Goal: Transaction & Acquisition: Purchase product/service

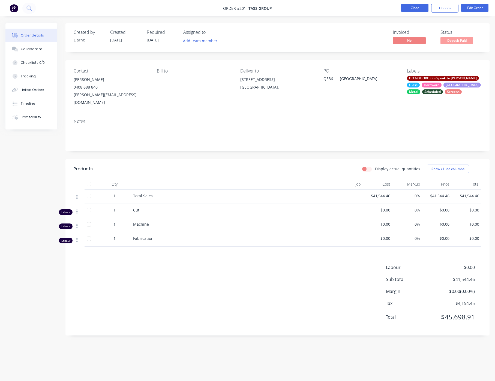
click at [408, 8] on button "Close" at bounding box center [414, 8] width 27 height 8
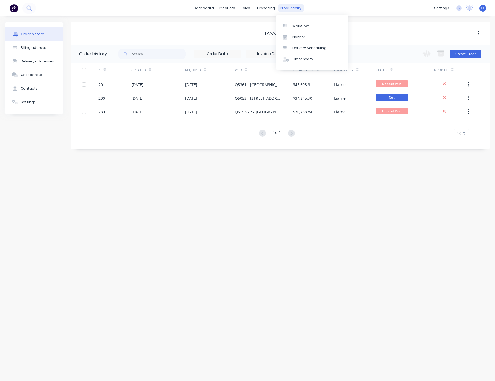
click at [286, 10] on div "productivity" at bounding box center [290, 8] width 26 height 8
click at [283, 8] on div "productivity" at bounding box center [290, 8] width 26 height 8
click at [294, 36] on div "Planner" at bounding box center [298, 37] width 13 height 5
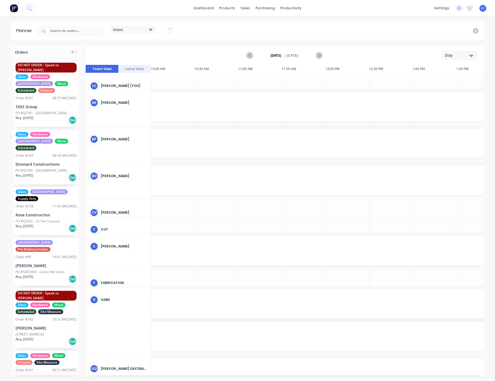
click at [150, 26] on div "Views" at bounding box center [133, 29] width 46 height 8
click at [119, 100] on button "Site" at bounding box center [143, 102] width 58 height 6
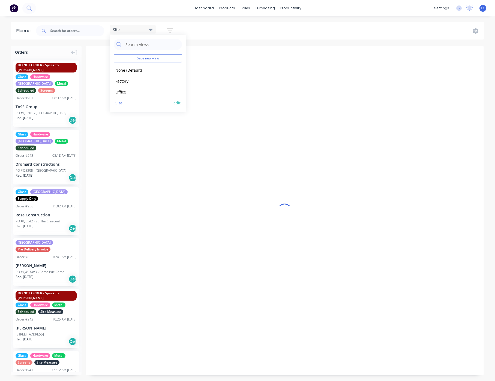
scroll to position [0, 0]
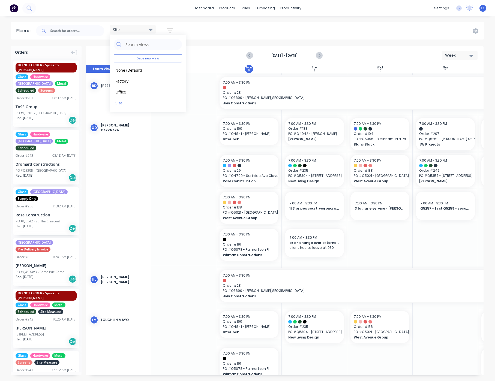
click at [250, 25] on div "Site Save new view None (Default) edit Factory edit Office edit Site edit Show/…" at bounding box center [259, 31] width 449 height 16
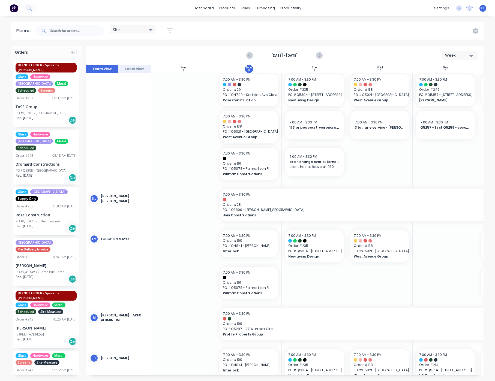
scroll to position [82, 0]
click at [320, 55] on icon "Next page" at bounding box center [319, 55] width 7 height 7
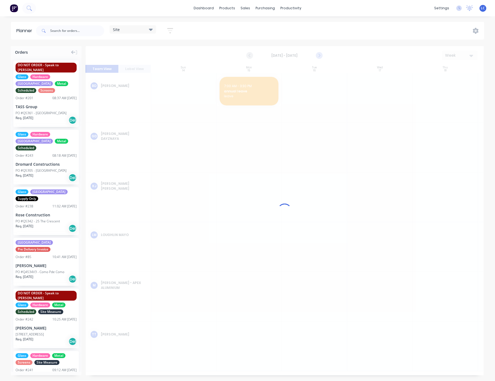
click at [320, 55] on div at bounding box center [285, 210] width 398 height 329
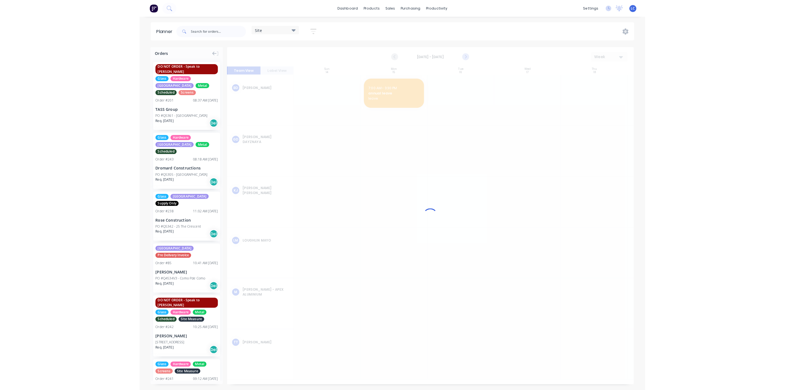
scroll to position [0, 0]
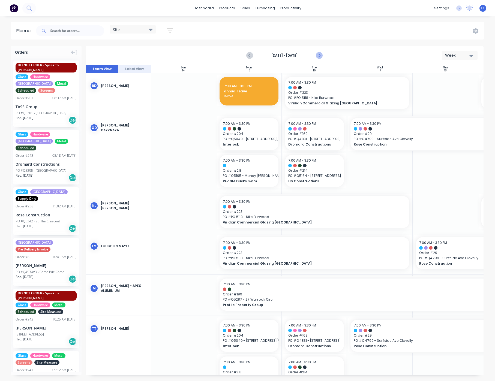
click at [320, 55] on icon "Next page" at bounding box center [319, 55] width 7 height 7
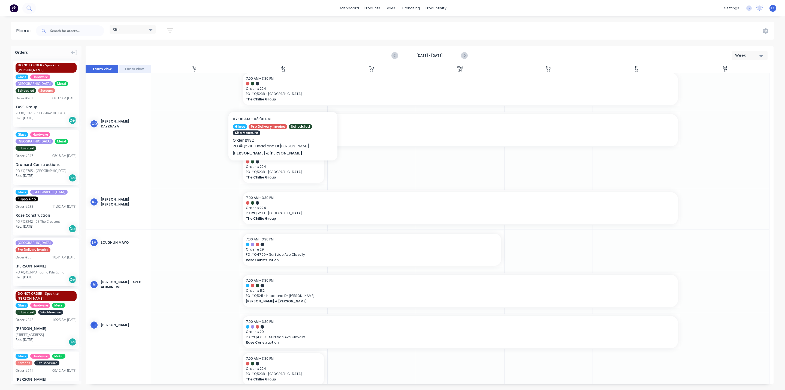
scroll to position [51, 0]
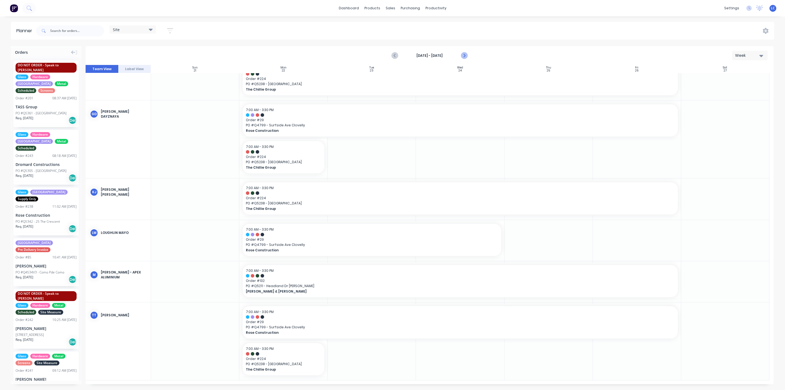
click at [463, 52] on icon "Next page" at bounding box center [464, 55] width 7 height 7
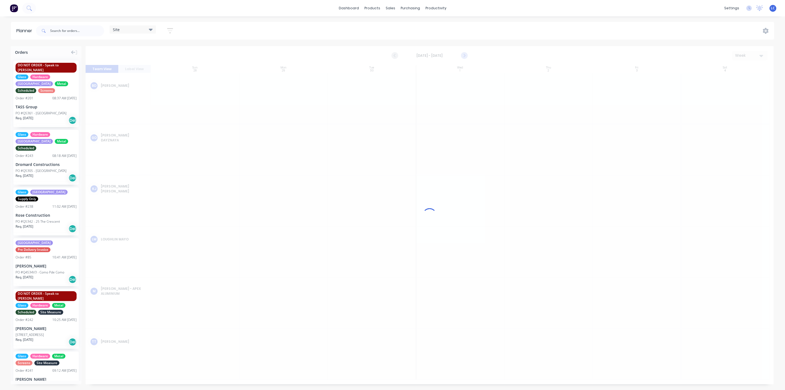
scroll to position [0, 0]
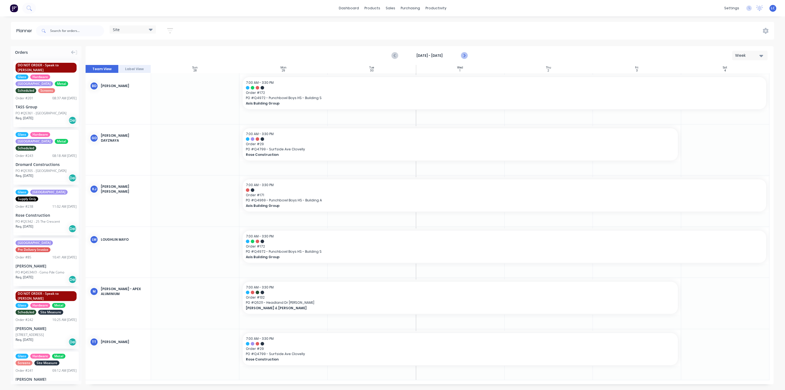
click at [462, 56] on icon "Next page" at bounding box center [464, 55] width 7 height 7
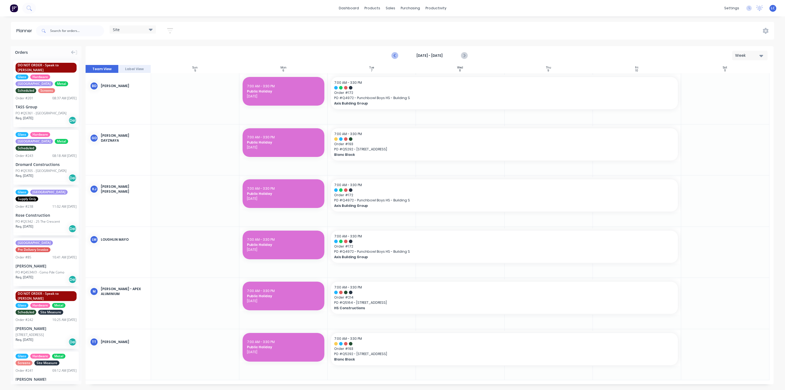
click at [393, 56] on icon "Previous page" at bounding box center [395, 55] width 7 height 7
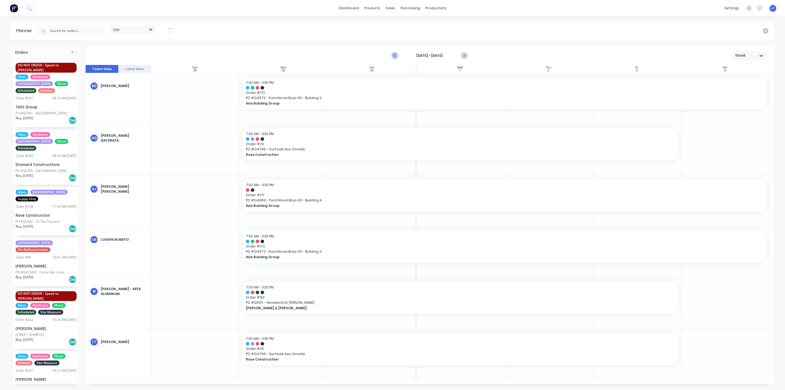
click at [395, 53] on icon "Previous page" at bounding box center [395, 55] width 7 height 7
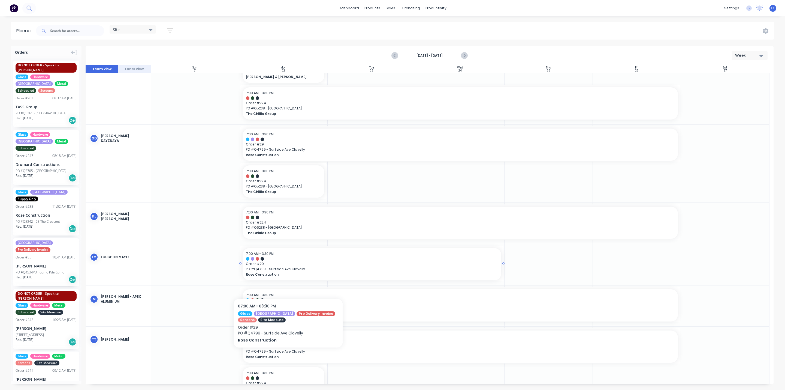
scroll to position [41, 0]
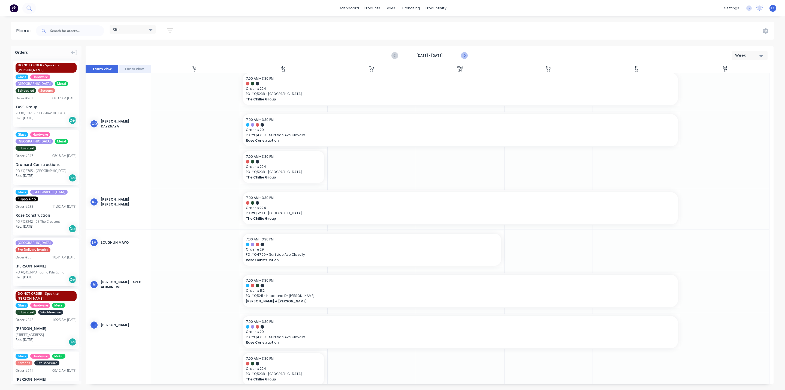
click at [468, 53] on button "Next page" at bounding box center [463, 55] width 11 height 11
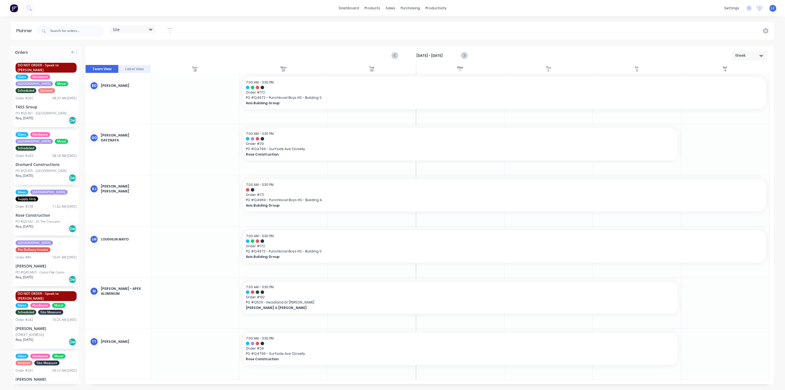
scroll to position [0, 0]
click at [398, 56] on icon "Previous page" at bounding box center [395, 55] width 7 height 7
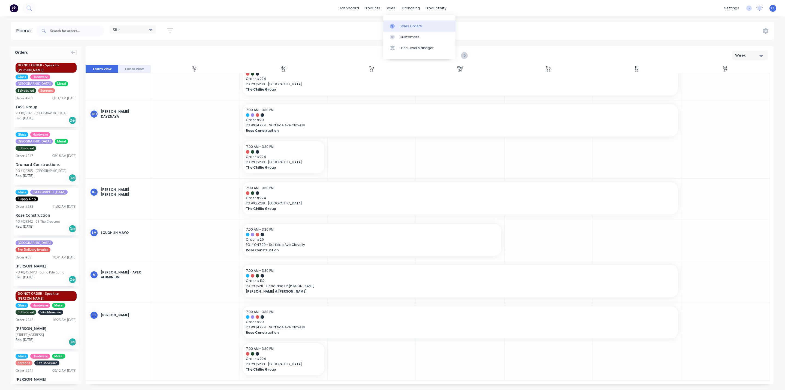
click at [394, 26] on icon at bounding box center [392, 26] width 5 height 5
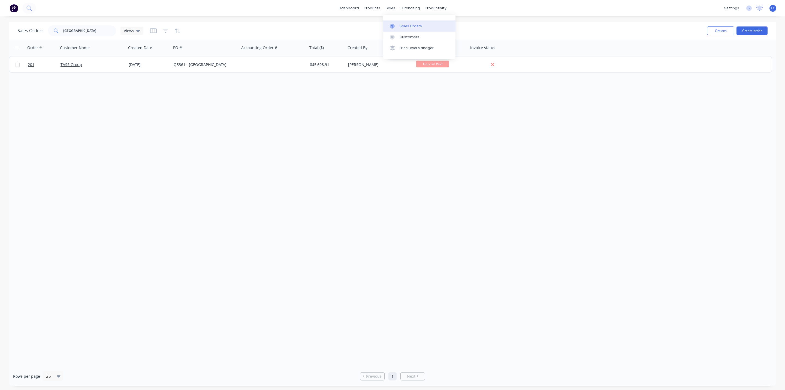
click at [404, 24] on div "Sales Orders" at bounding box center [411, 26] width 22 height 5
click at [403, 22] on link "Sales Orders" at bounding box center [419, 25] width 72 height 11
click at [403, 25] on div "Sales Orders" at bounding box center [411, 26] width 22 height 5
drag, startPoint x: 83, startPoint y: 31, endPoint x: -29, endPoint y: 20, distance: 112.6
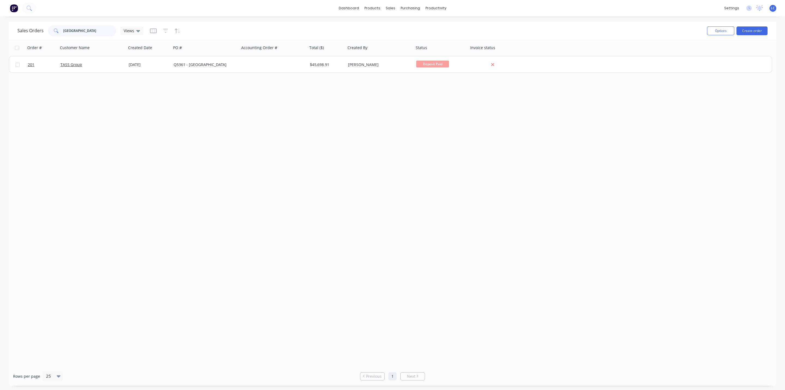
click at [0, 20] on html "dashboard products sales purchasing productivity dashboard products Product Cat…" at bounding box center [392, 195] width 785 height 390
type input "inverlock"
click at [494, 31] on button "Create order" at bounding box center [752, 30] width 31 height 9
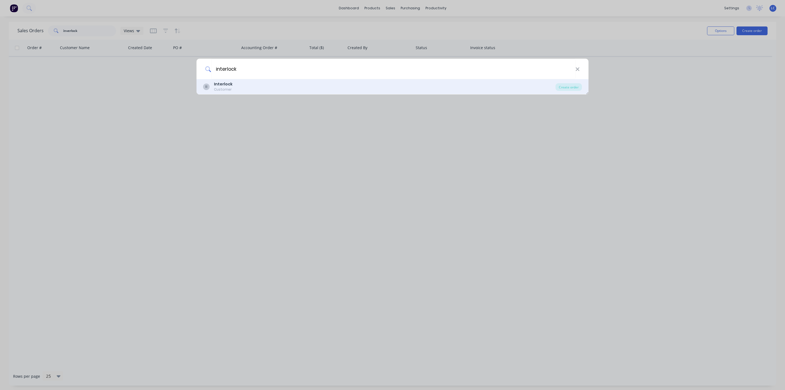
type input "interlock"
click at [233, 89] on div "II Interlock Customer" at bounding box center [379, 86] width 352 height 11
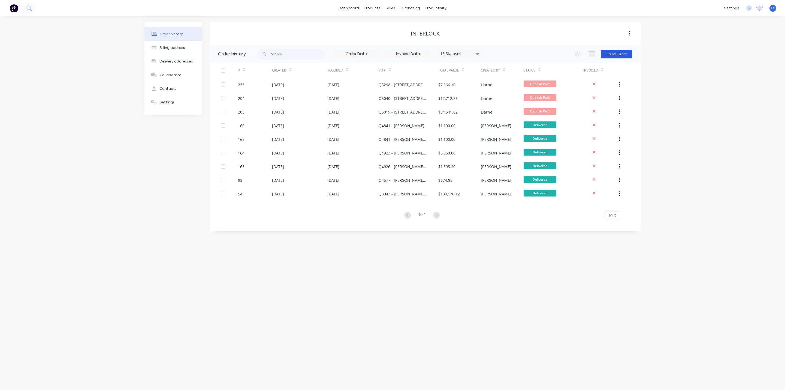
click at [494, 52] on button "Create Order" at bounding box center [617, 54] width 32 height 9
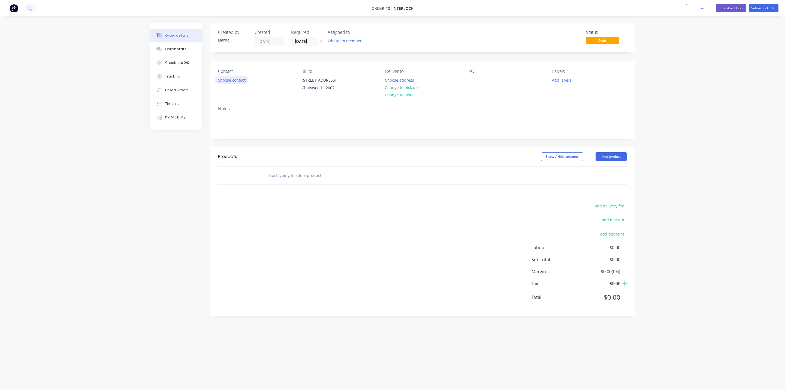
click at [239, 80] on button "Choose contact" at bounding box center [232, 79] width 34 height 7
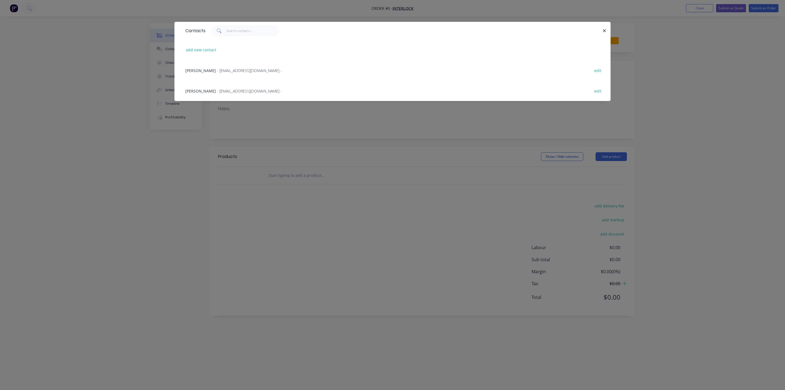
click at [244, 68] on span "- [EMAIL_ADDRESS][DOMAIN_NAME] -" at bounding box center [249, 70] width 65 height 5
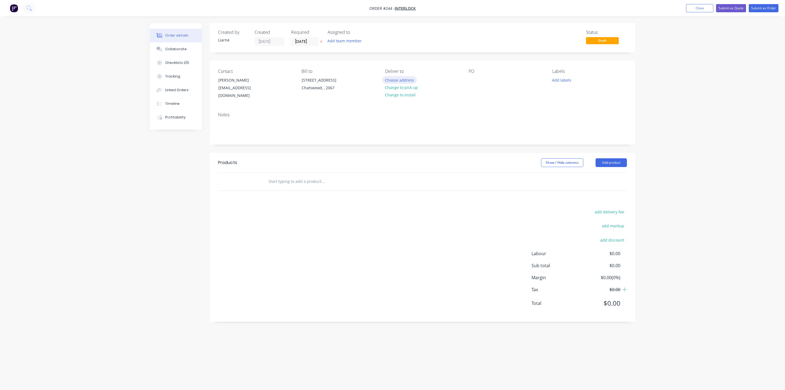
click at [387, 77] on button "Choose address" at bounding box center [399, 79] width 35 height 7
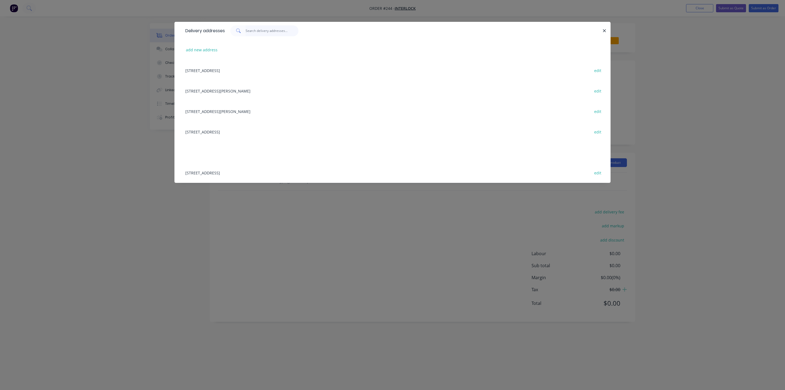
click at [255, 32] on input "text" at bounding box center [272, 30] width 53 height 11
type input "8"
type input "6"
click at [211, 45] on div "add new address" at bounding box center [393, 50] width 420 height 20
click at [212, 49] on button "add new address" at bounding box center [201, 49] width 37 height 7
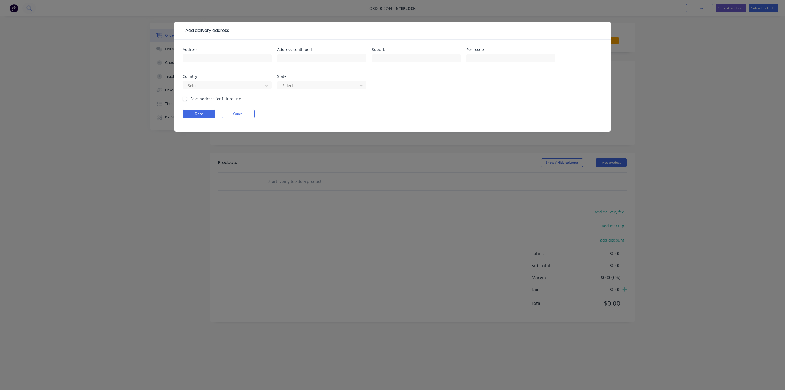
click at [212, 49] on div "Address" at bounding box center [227, 50] width 89 height 4
click at [210, 60] on input "text" at bounding box center [227, 58] width 89 height 8
type input "[STREET_ADDRESS]"
type input "M"
type input "Maroubra"
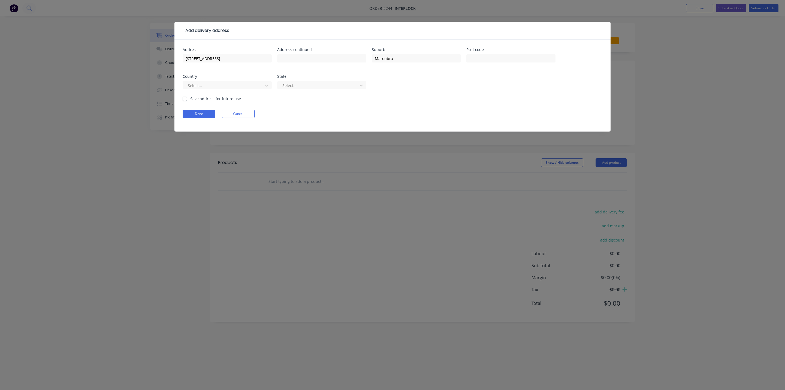
click at [201, 109] on form "Address [STREET_ADDRESS] Address continued Suburb Maroubra Post code Country Se…" at bounding box center [393, 90] width 420 height 84
click at [197, 113] on button "Done" at bounding box center [199, 114] width 33 height 8
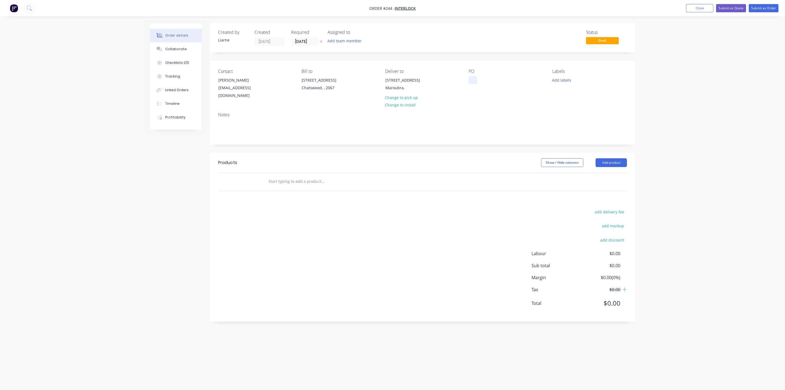
click at [473, 80] on div at bounding box center [473, 80] width 9 height 8
click at [482, 94] on div "Contact [PERSON_NAME] [EMAIL_ADDRESS][DOMAIN_NAME] Bill to [STREET_ADDRESS] Del…" at bounding box center [422, 84] width 425 height 47
click at [390, 85] on div "Maroubra," at bounding box center [407, 88] width 45 height 8
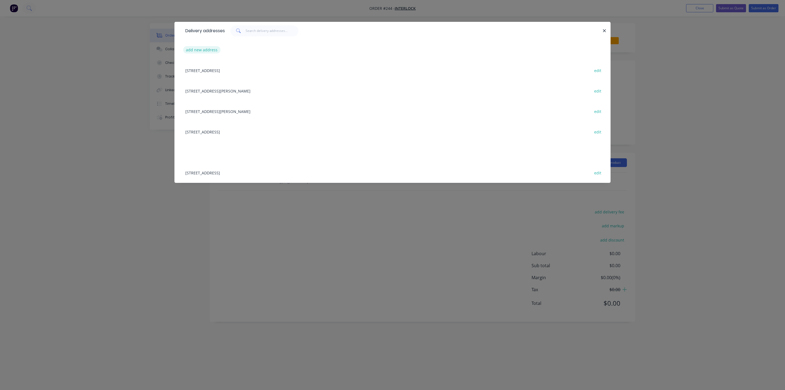
click at [209, 49] on button "add new address" at bounding box center [201, 49] width 37 height 7
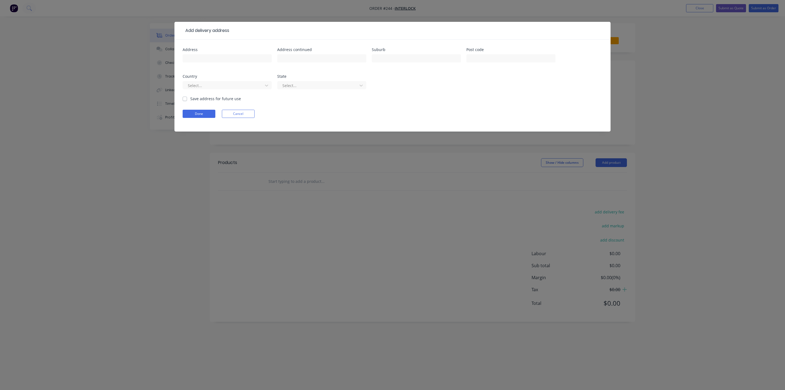
click at [190, 98] on label "Save address for future use" at bounding box center [215, 99] width 51 height 6
click at [183, 98] on input "Save address for future use" at bounding box center [185, 98] width 4 height 5
checkbox input "true"
click at [196, 62] on input "text" at bounding box center [227, 58] width 89 height 8
type input "[STREET_ADDRESS][PERSON_NAME]"
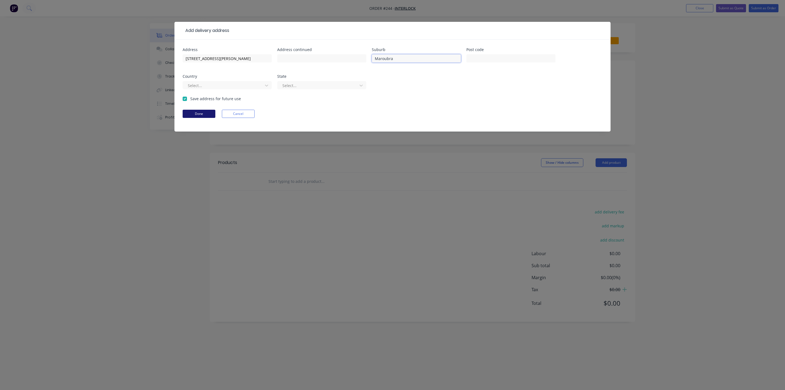
type input "Maroubra"
click at [192, 114] on button "Done" at bounding box center [199, 114] width 33 height 8
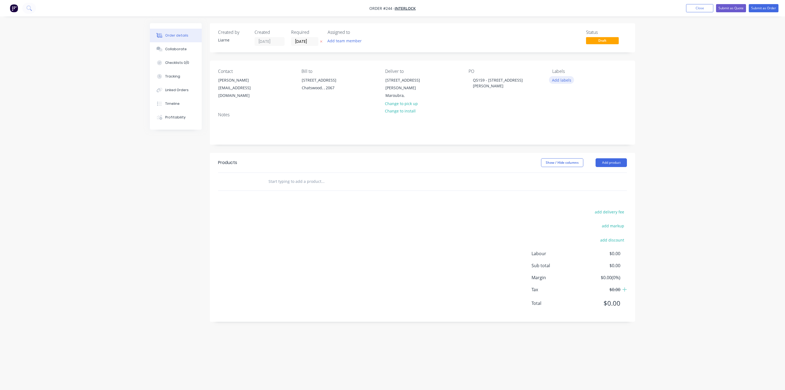
click at [494, 80] on button "Add labels" at bounding box center [561, 79] width 25 height 7
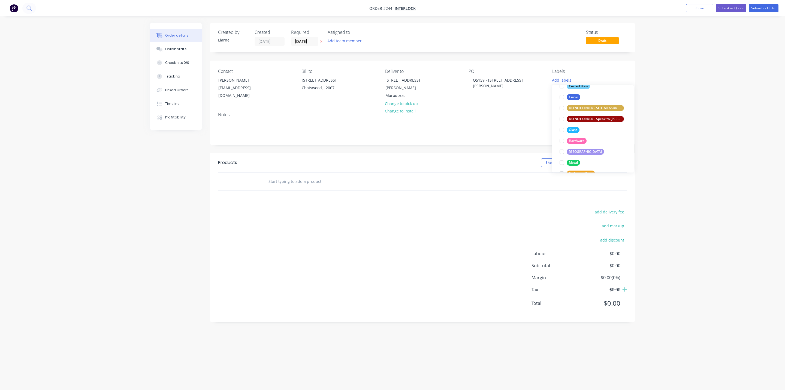
scroll to position [82, 0]
click at [494, 145] on div at bounding box center [561, 145] width 11 height 11
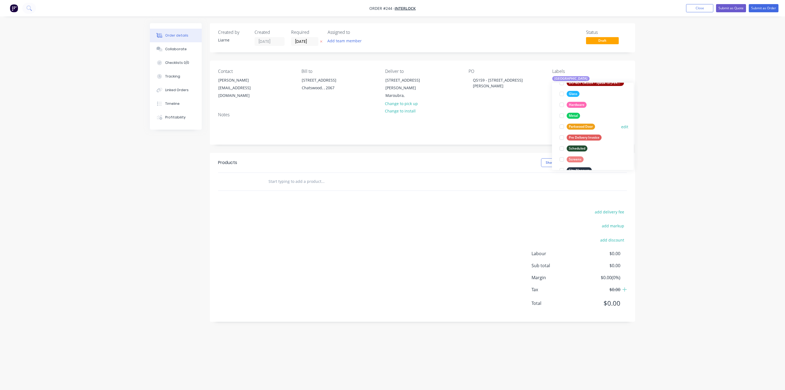
scroll to position [101, 0]
click at [494, 113] on div at bounding box center [561, 112] width 11 height 11
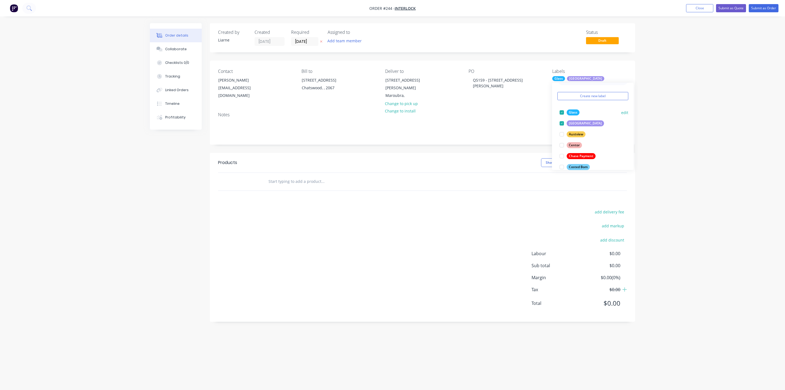
scroll to position [96, 0]
click at [494, 128] on div at bounding box center [561, 128] width 11 height 11
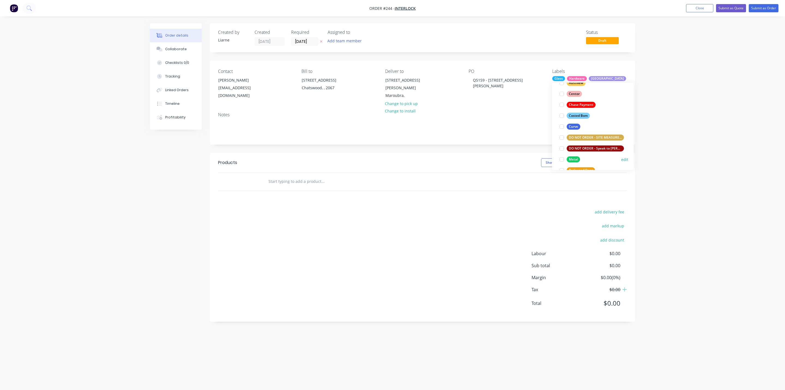
scroll to position [90, 0]
click at [494, 144] on div at bounding box center [561, 145] width 11 height 11
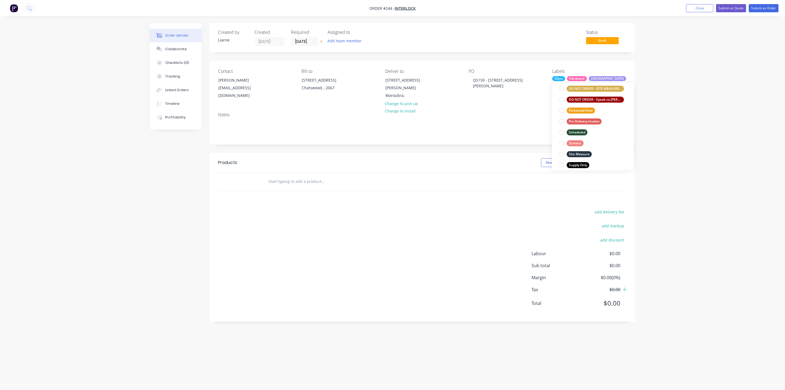
scroll to position [137, 0]
click at [494, 154] on div at bounding box center [561, 153] width 11 height 11
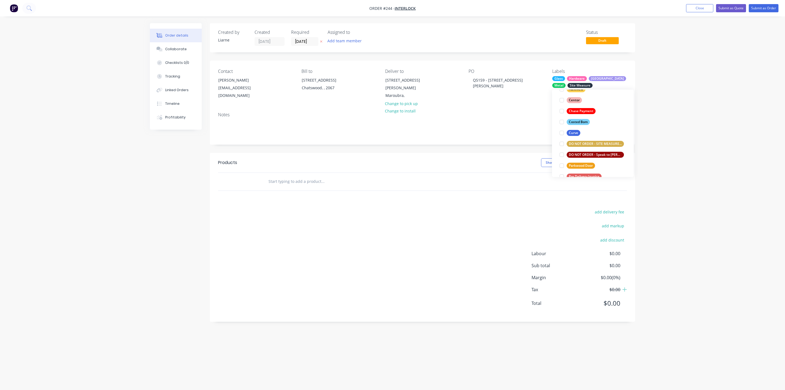
scroll to position [142, 0]
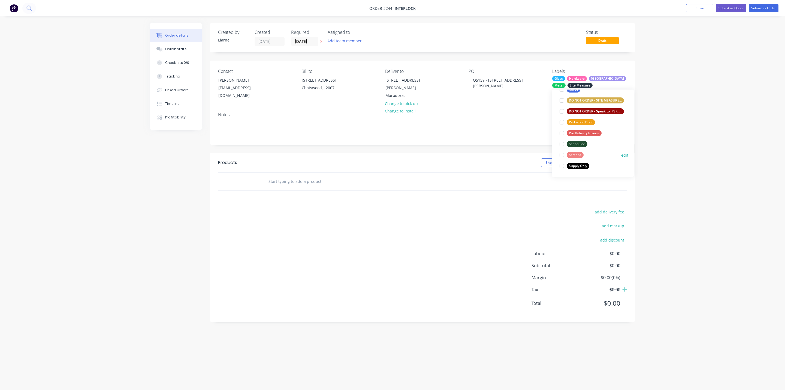
click at [494, 154] on div at bounding box center [561, 155] width 11 height 11
click at [494, 144] on div at bounding box center [561, 144] width 11 height 11
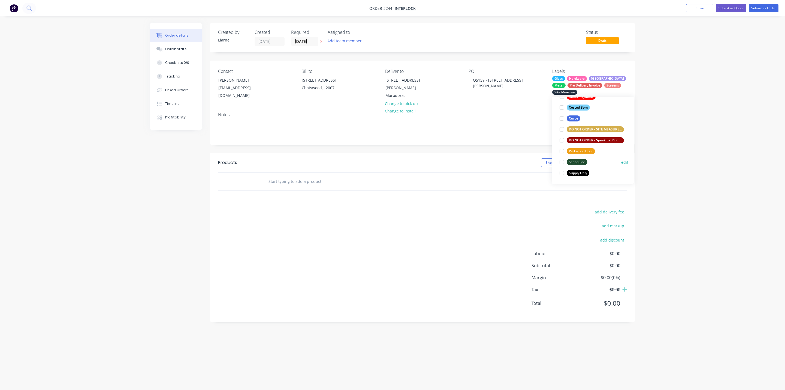
click at [494, 161] on div at bounding box center [561, 161] width 11 height 11
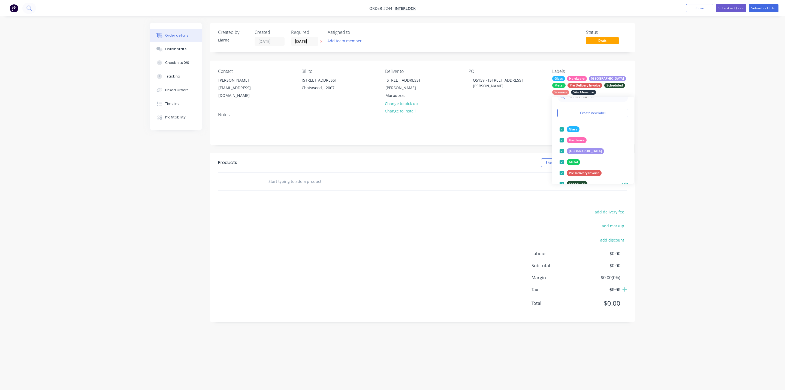
scroll to position [0, 0]
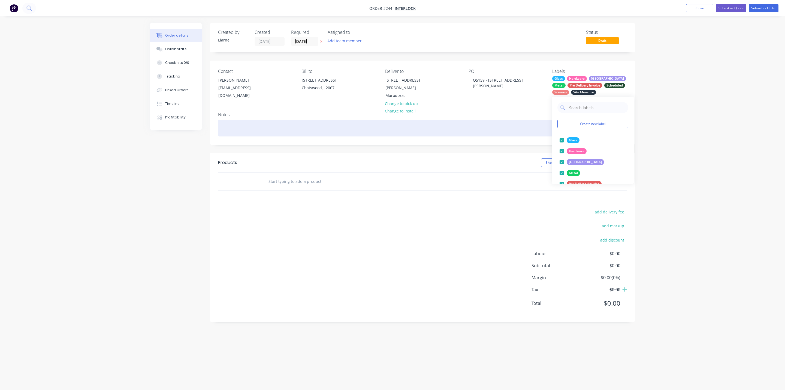
click at [494, 120] on div at bounding box center [422, 128] width 409 height 17
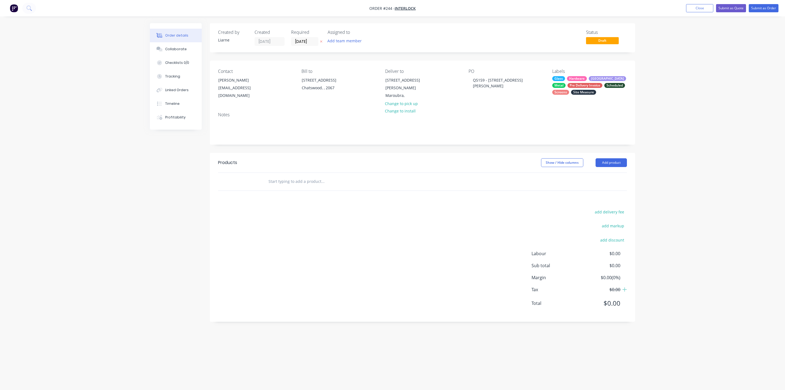
click at [278, 176] on input "text" at bounding box center [322, 181] width 109 height 11
click at [266, 176] on div at bounding box center [346, 181] width 164 height 11
click at [272, 179] on input "text" at bounding box center [322, 181] width 109 height 11
type input "Total Sale"
click at [330, 197] on button "Add Total Sale to order" at bounding box center [352, 201] width 164 height 17
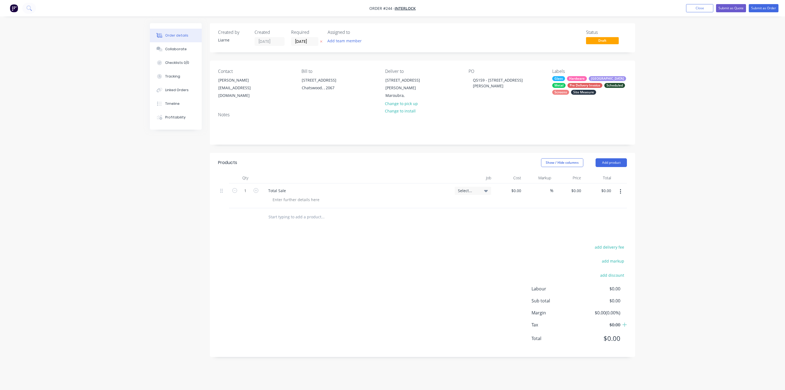
click at [294, 187] on div "Total Sale" at bounding box center [357, 190] width 186 height 8
click at [494, 185] on div "$0.00" at bounding box center [508, 195] width 30 height 25
type input "$28,940.52"
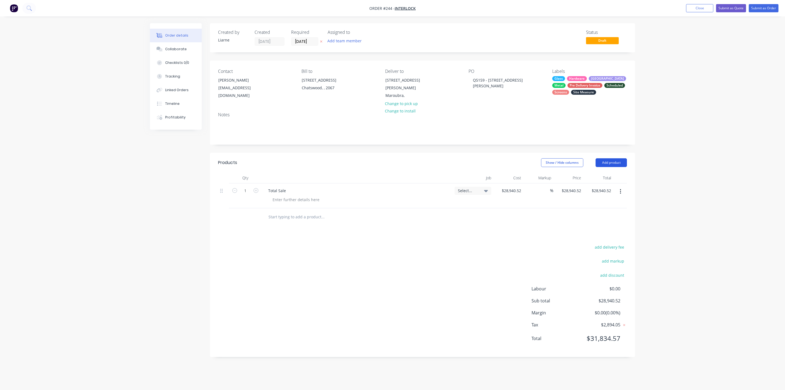
click at [494, 159] on button "Add product" at bounding box center [611, 162] width 31 height 9
click at [494, 227] on div "Labour" at bounding box center [601, 231] width 42 height 8
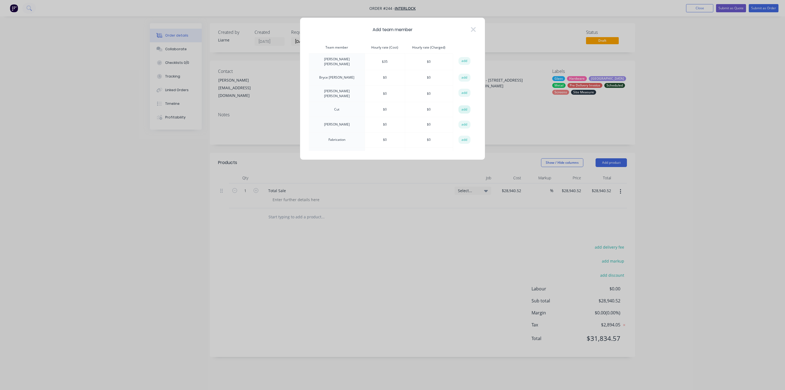
click at [467, 108] on button "add" at bounding box center [464, 109] width 12 height 8
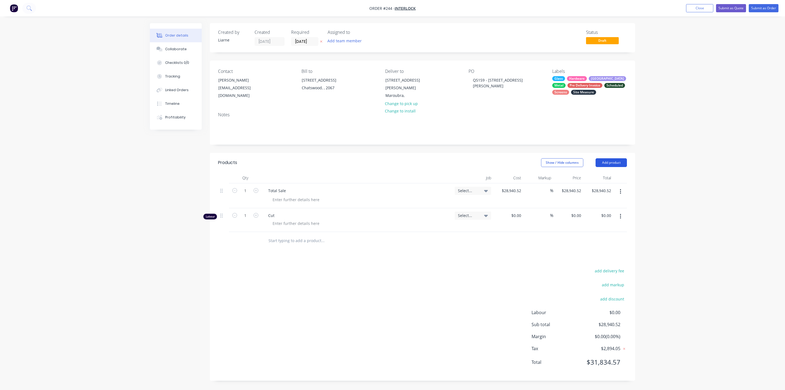
click at [494, 158] on button "Add product" at bounding box center [611, 162] width 31 height 9
click at [494, 227] on div "Labour" at bounding box center [601, 231] width 42 height 8
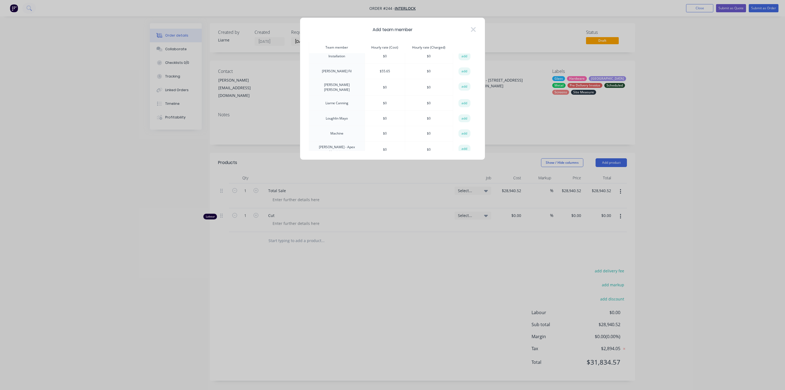
scroll to position [164, 0]
drag, startPoint x: 469, startPoint y: 116, endPoint x: 466, endPoint y: 118, distance: 3.3
click at [468, 116] on td "add" at bounding box center [464, 115] width 23 height 15
click at [465, 116] on button "add" at bounding box center [464, 115] width 12 height 8
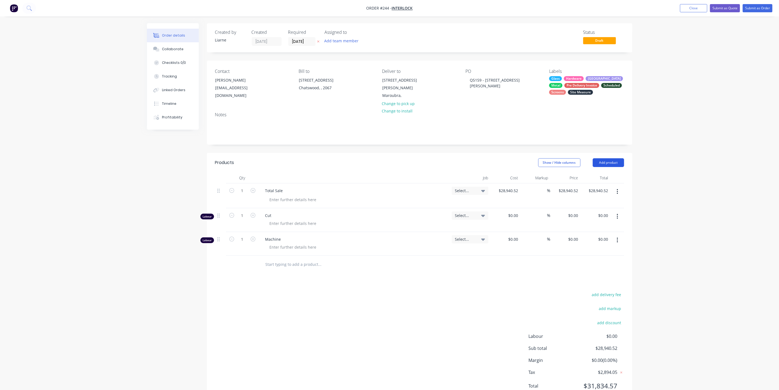
click at [494, 158] on button "Add product" at bounding box center [608, 162] width 31 height 9
click at [494, 227] on div "Labour" at bounding box center [598, 231] width 42 height 8
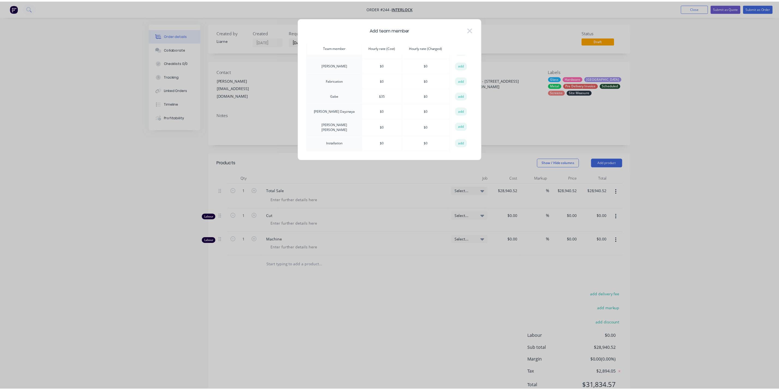
scroll to position [41, 0]
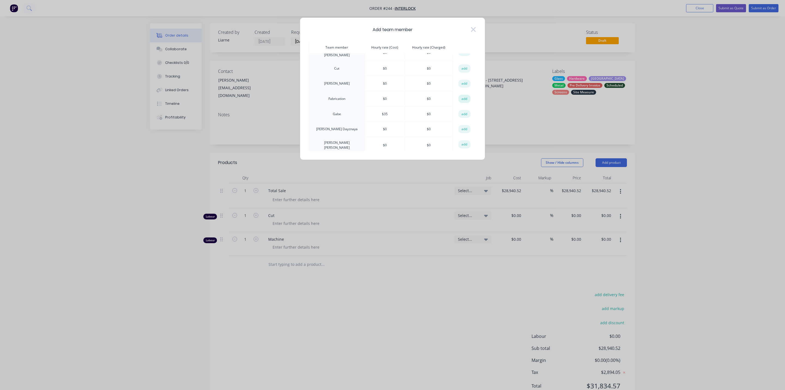
click at [460, 96] on button "add" at bounding box center [464, 99] width 12 height 8
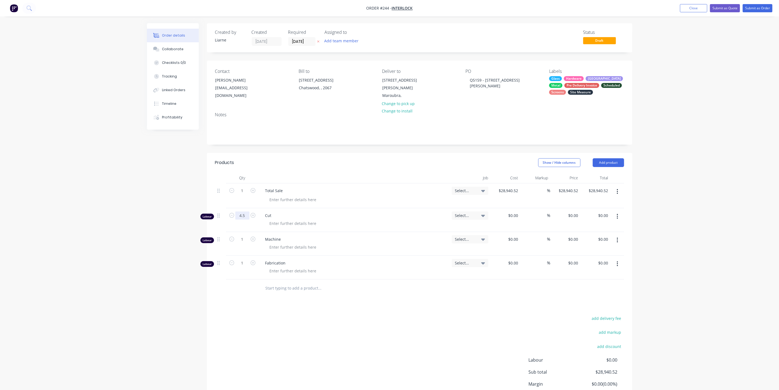
type input "4.5"
click at [243, 236] on input "1" at bounding box center [242, 239] width 14 height 8
type input "4.25"
type input "0"
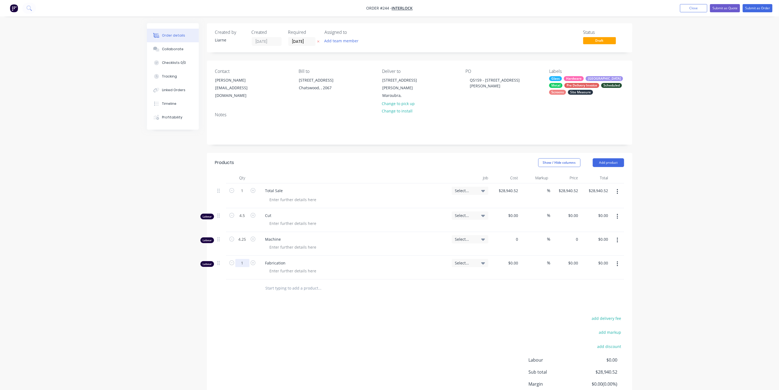
type input "0.00"
type input "$0.00"
type input "0"
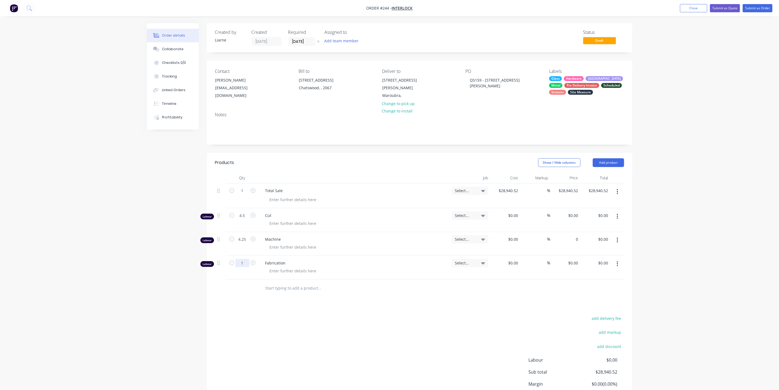
type input "0.00"
type input "$0.00"
type input "0.00"
type input "$0.00"
type input "0.00"
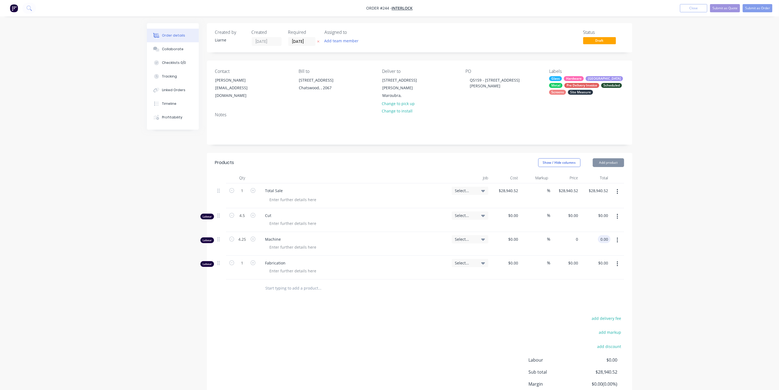
type input "$0.00"
type input "0.00"
type input "$0.00"
type input "0"
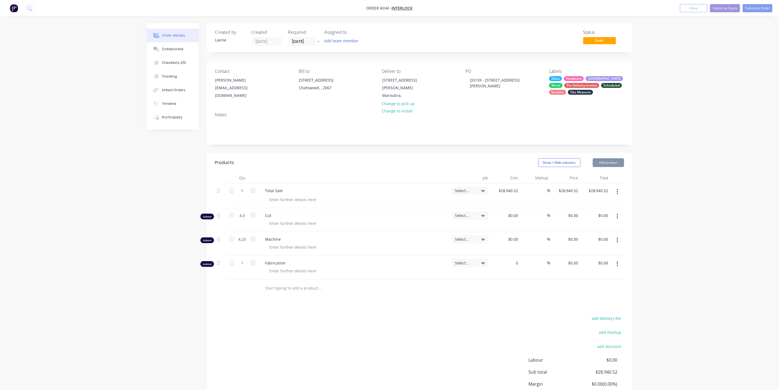
type input "0"
type input "0.00"
type input "$0.00"
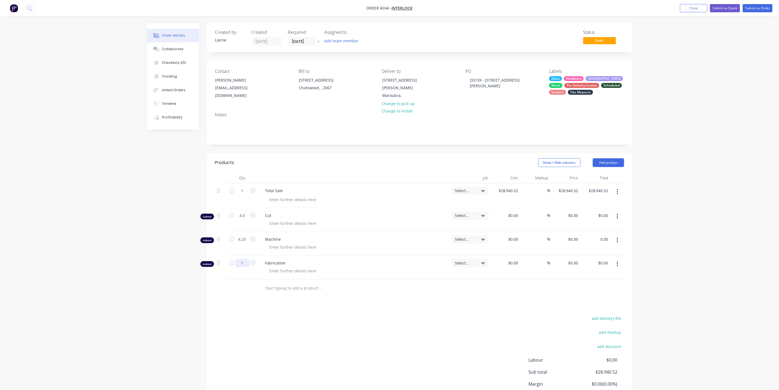
type input "$0.00"
click at [240, 240] on div "4.25" at bounding box center [242, 244] width 33 height 24
type input "0"
type input "0.00"
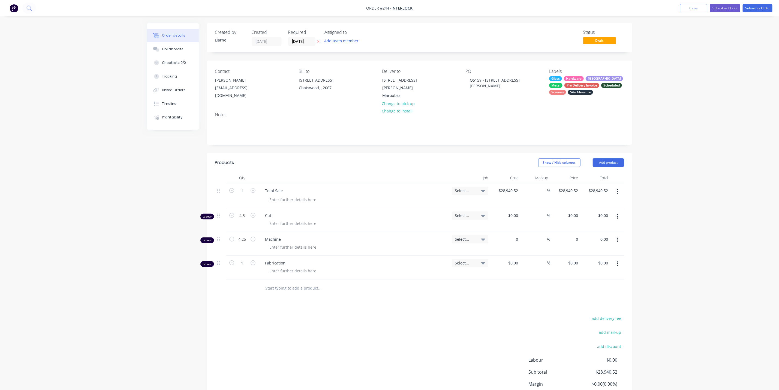
type input "0"
type input "$0.00"
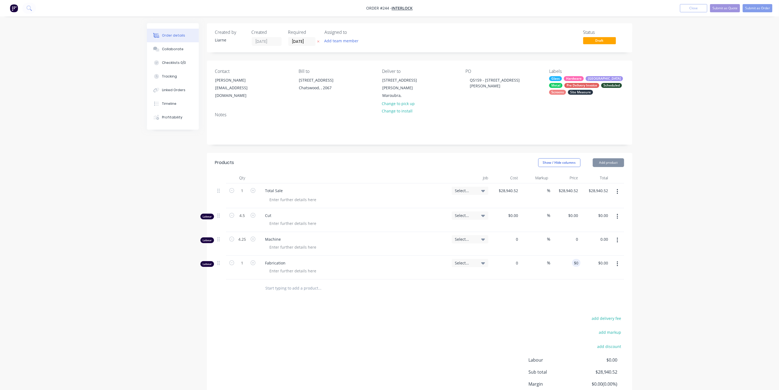
type input "0"
type input "0.00"
type input "$0.00"
type input "0"
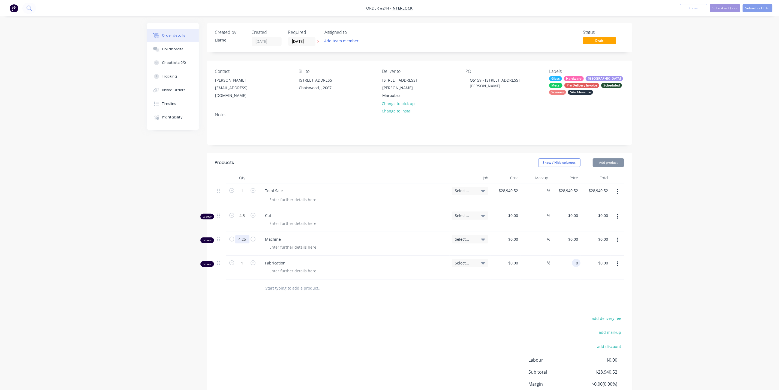
type input "0.00"
type input "$0.00"
type input "0.00"
type input "0"
type input "$0.00"
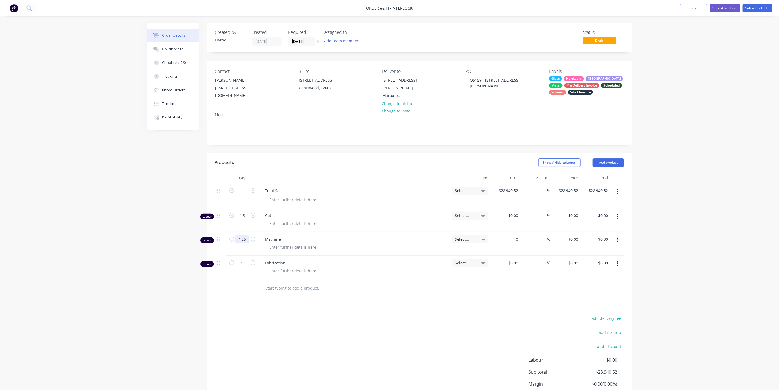
click at [240, 238] on input "4.25" at bounding box center [242, 239] width 14 height 8
type input "0"
type input "0.00"
type input "$0.00"
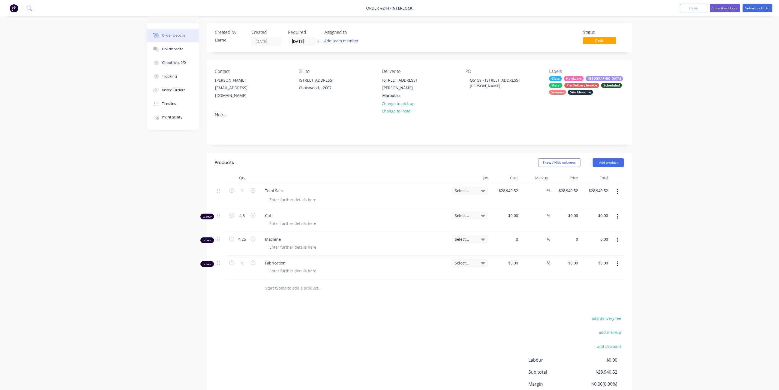
type input "$0.00"
type input "0"
type input "0.00"
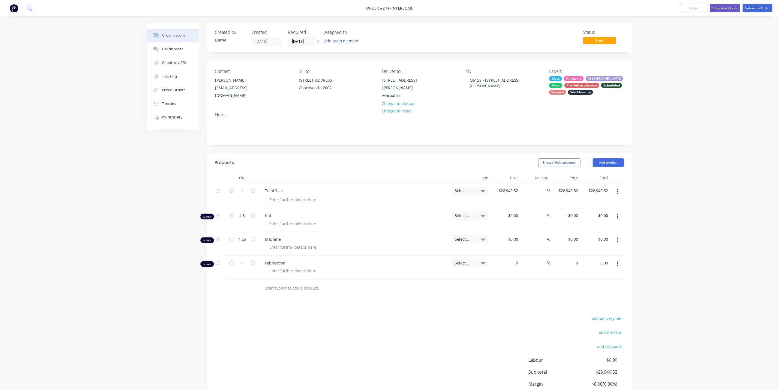
type input "$0.00"
type input "0"
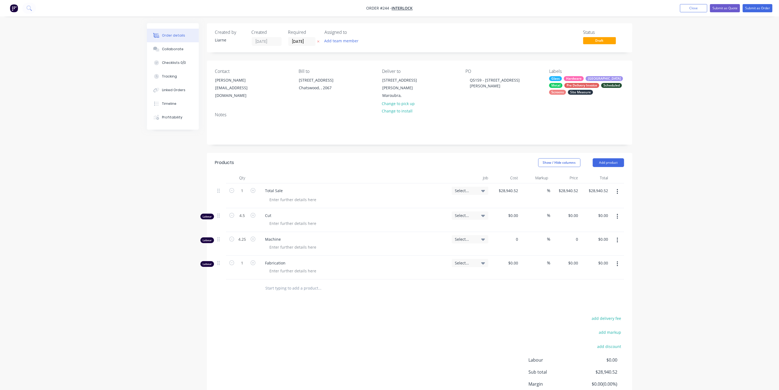
type input "0.00"
type input "$0.00"
type input "0"
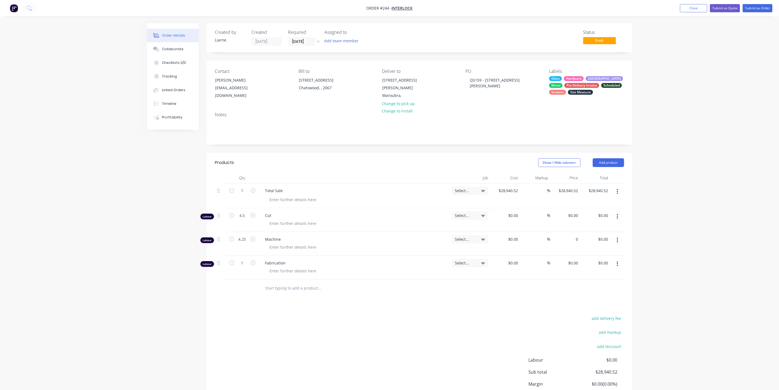
type input "0.00"
type input "$0.00"
type input "0"
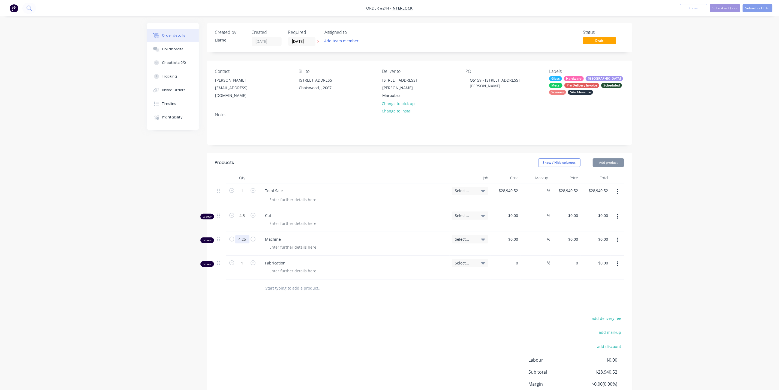
type input "0.00"
type input "$0.00"
type input "0"
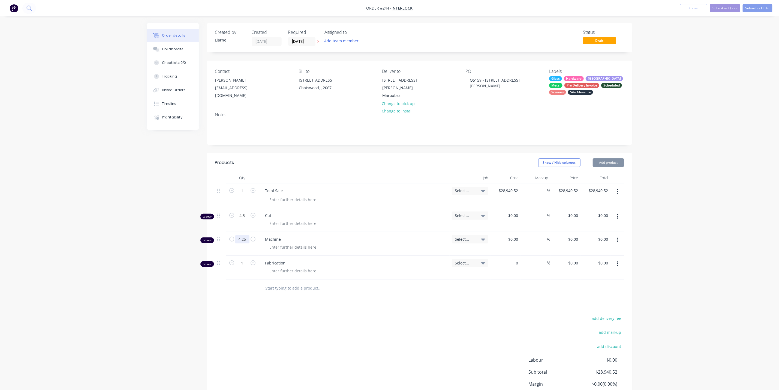
type input "0"
type input "0.00"
type input "0"
type input "$0.00"
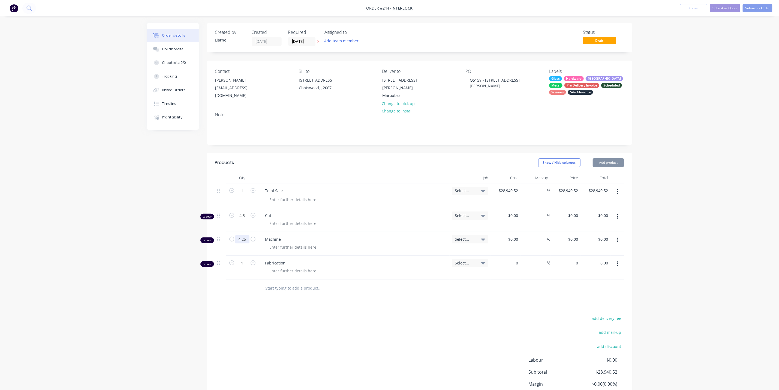
type input "$0.00"
type input "0"
type input "0.00"
click at [239, 235] on input "4.25" at bounding box center [242, 239] width 14 height 8
type input "0.00"
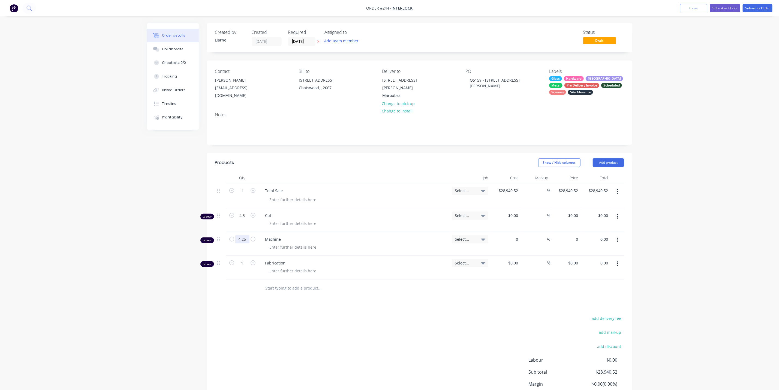
type input "$0.00"
type input "0.00"
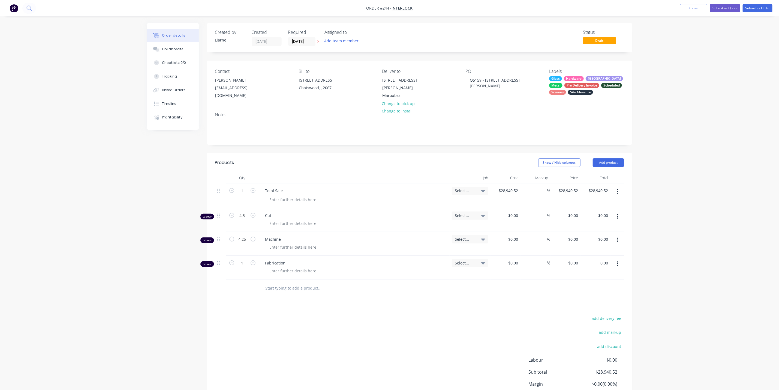
type input "$0.00"
type input "0"
type input "0.00"
type input "$0.00"
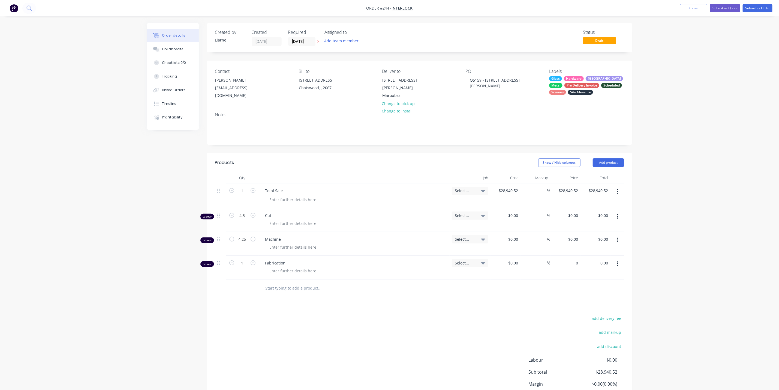
type input "$0.00"
type input "0"
type input "0.00"
type input "$0.00"
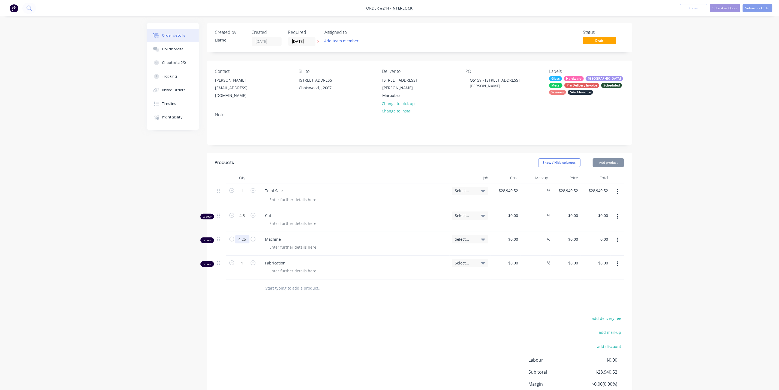
type input "$0.00"
type input "0"
type input "0.00"
type input "$0.00"
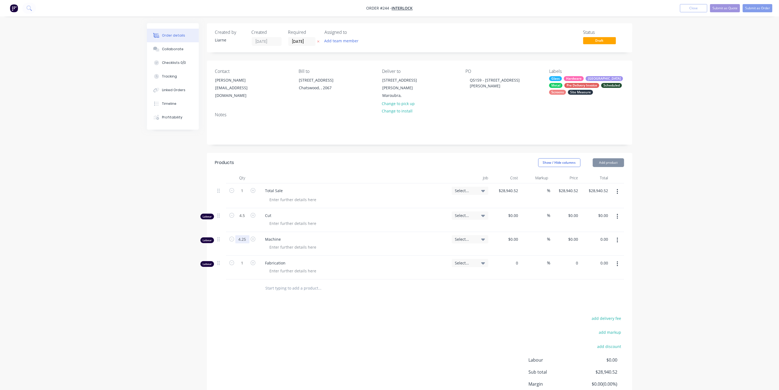
type input "$0.00"
type input "0"
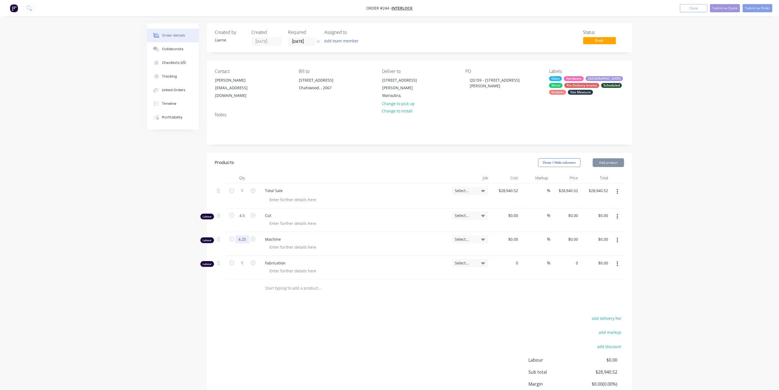
type input "0.00"
type input "$0.00"
type input "0"
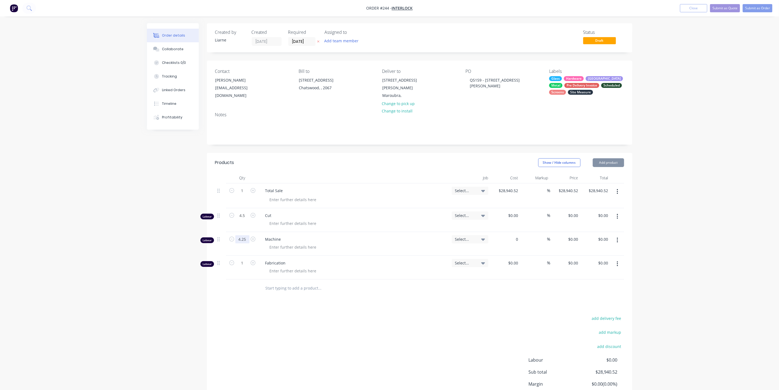
type input "0"
click at [242, 236] on input "4.25" at bounding box center [242, 239] width 14 height 8
type input "0.00"
type input "$0.00"
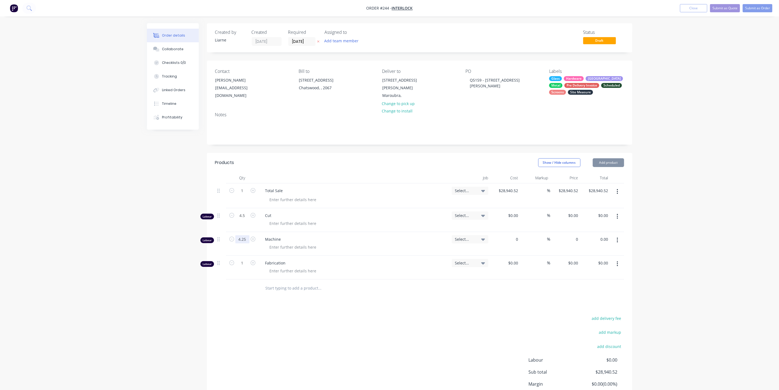
type input "$0.00"
type input "0"
type input "0.00"
type input "$0.00"
type input "0"
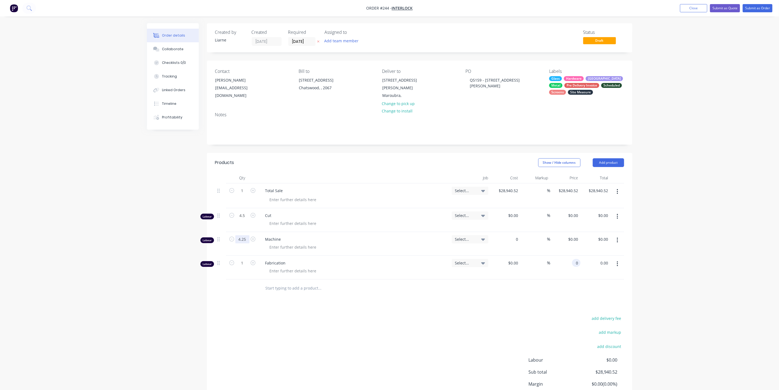
type input "$0.00"
type input "0.00"
type input "$0.00"
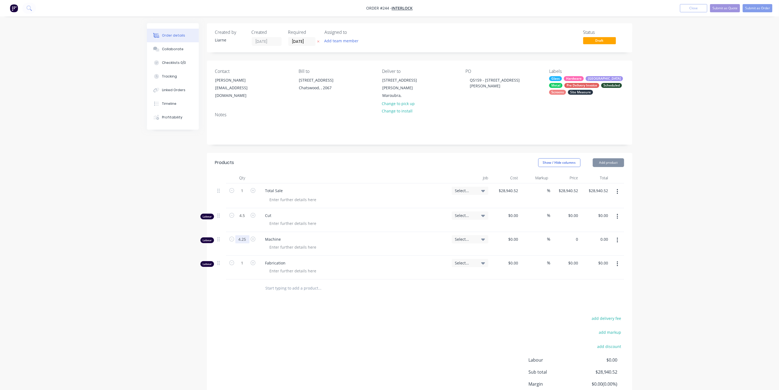
type input "$0.00"
type input "0"
type input "0.00"
type input "$0.00"
type input "0.00"
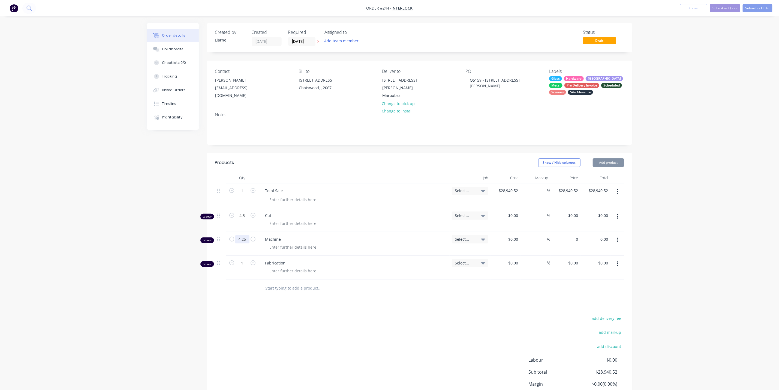
type input "$0.00"
type input "0"
type input "$0.00"
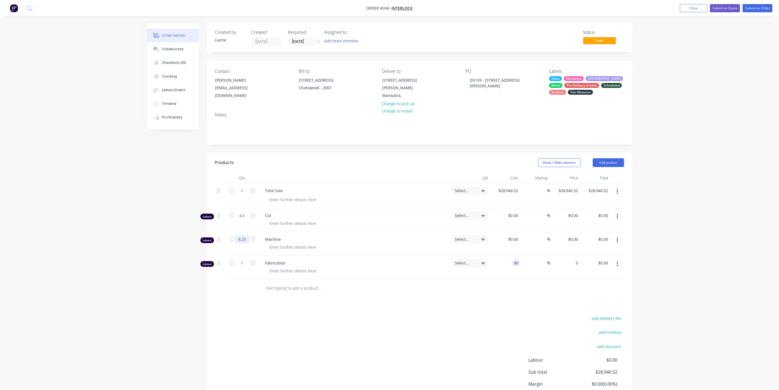
type input "0"
type input "$0.00"
type input "0"
type input "$0.00"
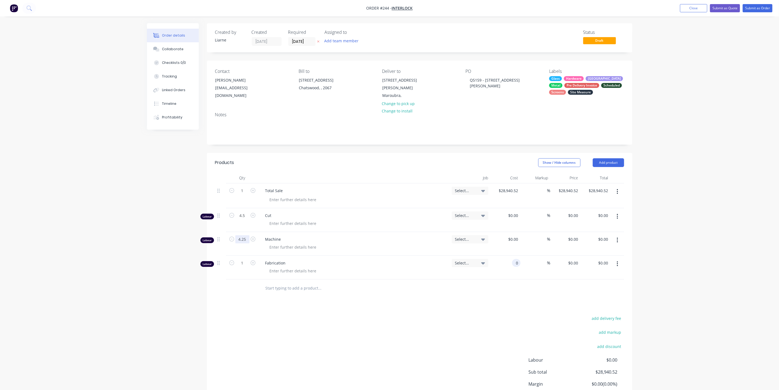
type input "$0.00"
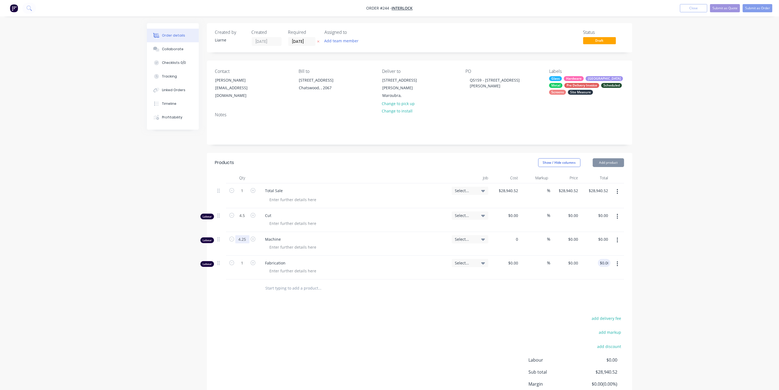
type input "0"
type input "$0.00"
click at [240, 235] on input "4.25" at bounding box center [242, 239] width 14 height 8
type input "$0.00"
type input "0.00"
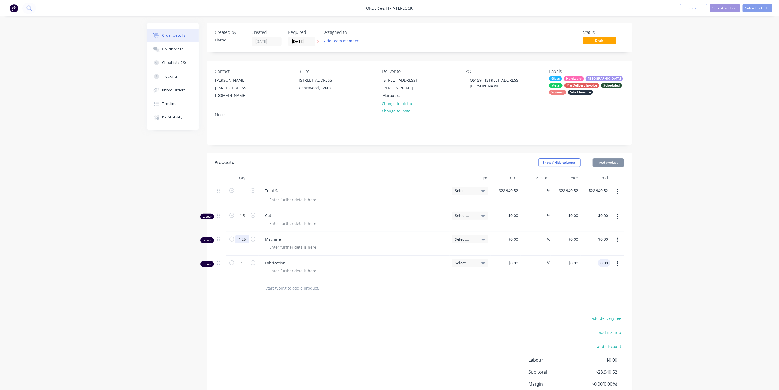
type input "$0.00"
type input "0.00"
type input "$0.00"
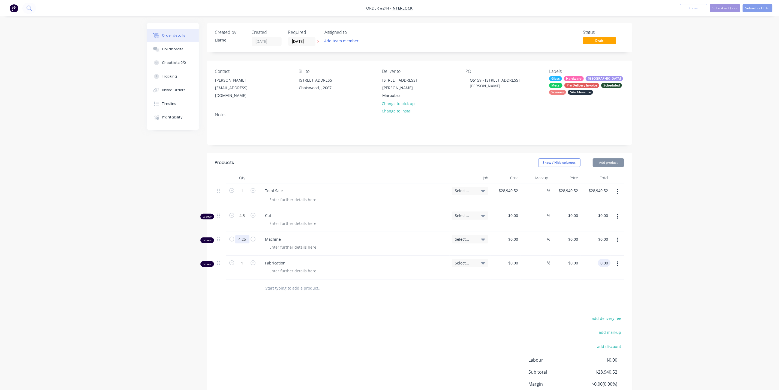
type input "0"
type input "$0.00"
type input "0"
type input "$0.00"
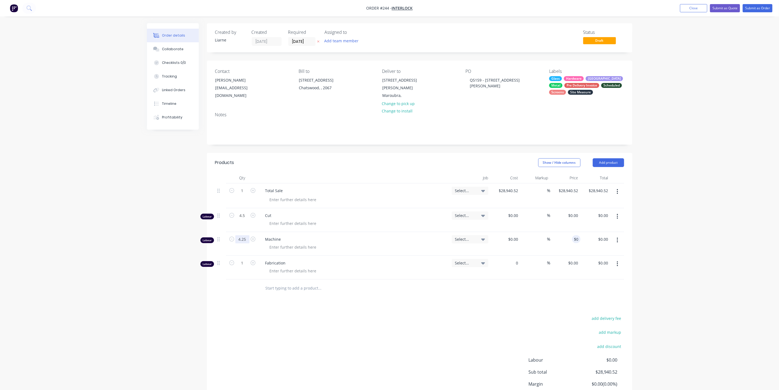
type input "$0.00"
click at [239, 235] on input "4.25" at bounding box center [242, 239] width 14 height 8
type input "$0.00"
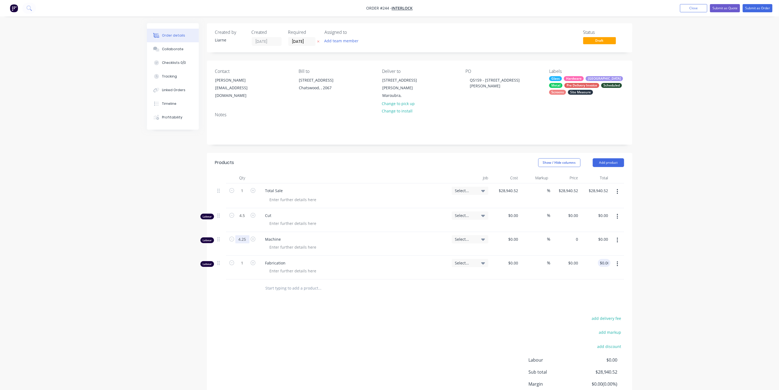
type input "$0.00"
type input "0.00"
type input "$0.00"
type input "0"
type input "$0.00"
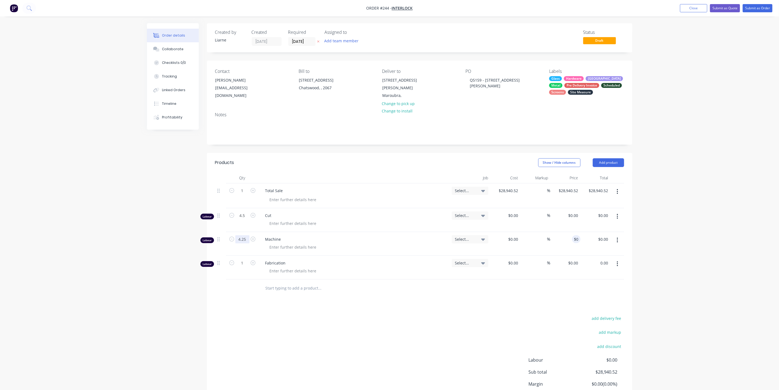
type input "$0.00"
type input "0"
click at [239, 235] on input "4.25" at bounding box center [242, 239] width 14 height 8
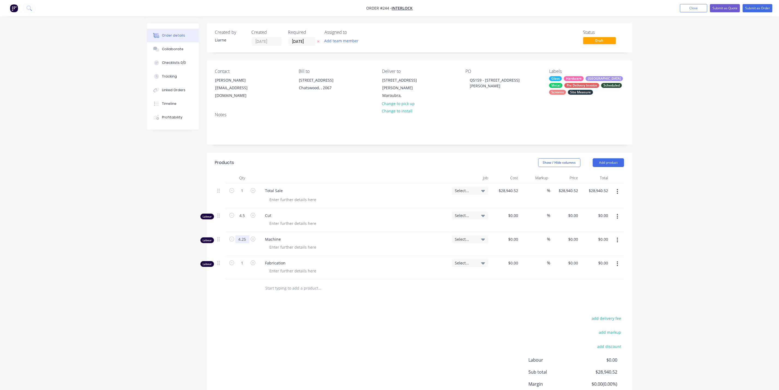
click at [245, 236] on input "4.25" at bounding box center [242, 239] width 14 height 8
click at [237, 235] on input "4.25" at bounding box center [242, 239] width 14 height 8
click at [236, 235] on input "4.25" at bounding box center [242, 239] width 14 height 8
drag, startPoint x: 239, startPoint y: 259, endPoint x: 244, endPoint y: 258, distance: 5.0
click at [242, 259] on input "1" at bounding box center [242, 263] width 14 height 8
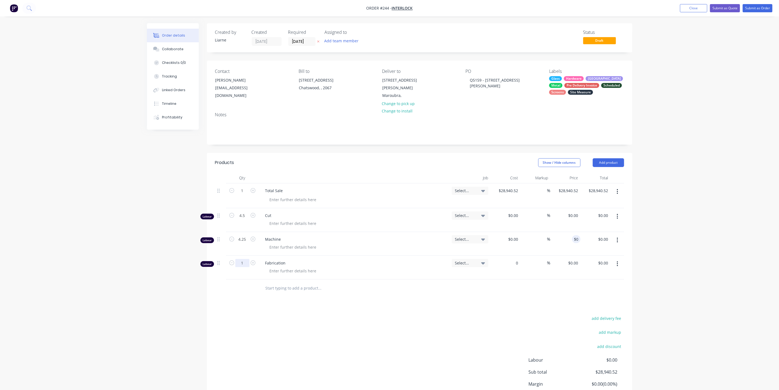
drag, startPoint x: 246, startPoint y: 258, endPoint x: 237, endPoint y: 258, distance: 9.3
click at [238, 259] on input "1" at bounding box center [242, 263] width 14 height 8
click at [237, 259] on input "1" at bounding box center [242, 263] width 14 height 8
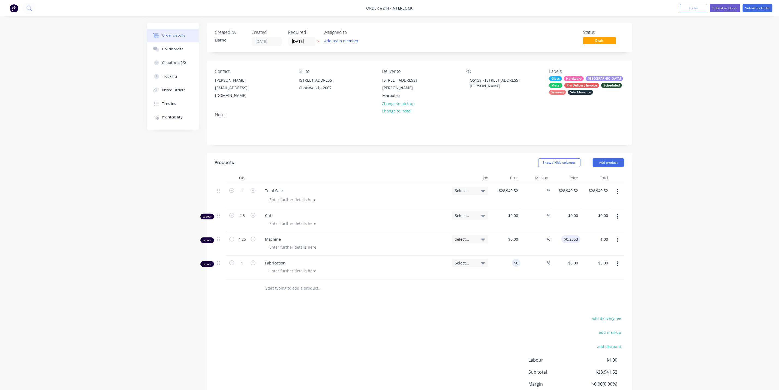
click at [494, 236] on input "$0.2353" at bounding box center [571, 239] width 17 height 8
drag, startPoint x: 566, startPoint y: 236, endPoint x: 593, endPoint y: 235, distance: 27.0
click at [494, 235] on div "Labour 4.25 Machine Select... $0.00 $0.00 % $0.2353 $0.2353 $1.00 $1.00" at bounding box center [419, 244] width 409 height 24
click at [494, 8] on button "Submit as Order" at bounding box center [758, 8] width 30 height 8
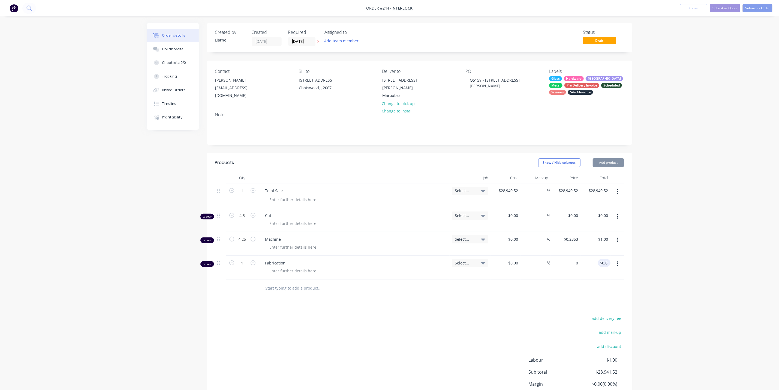
click at [494, 8] on button "Submit as Order" at bounding box center [758, 8] width 30 height 8
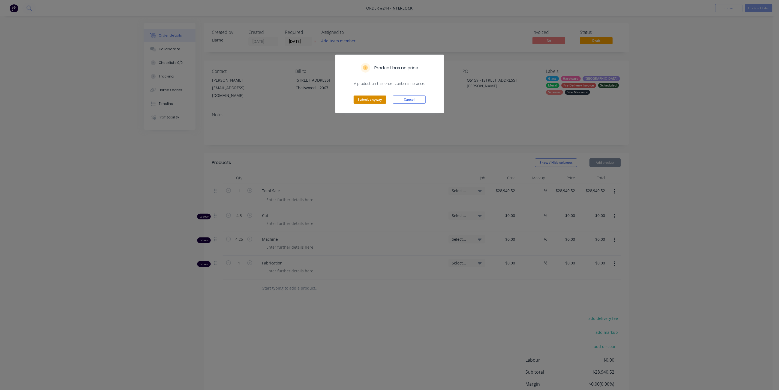
click at [376, 99] on button "Submit anyway" at bounding box center [370, 99] width 33 height 8
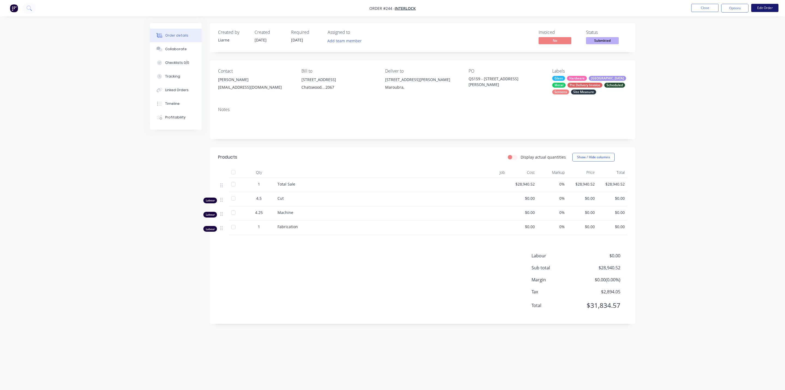
click at [494, 9] on button "Edit Order" at bounding box center [764, 8] width 27 height 8
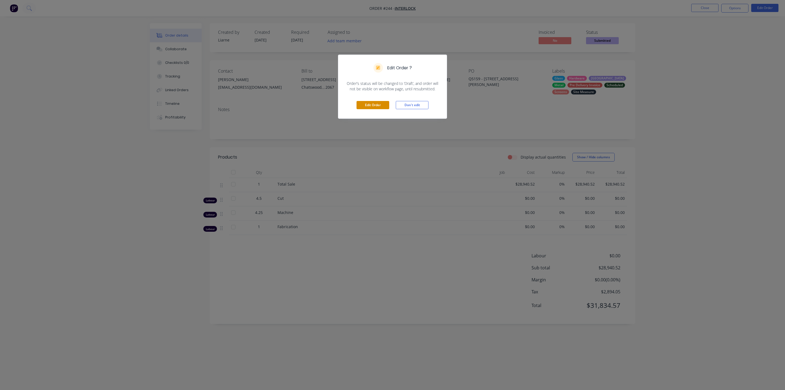
click at [380, 104] on button "Edit Order" at bounding box center [373, 105] width 33 height 8
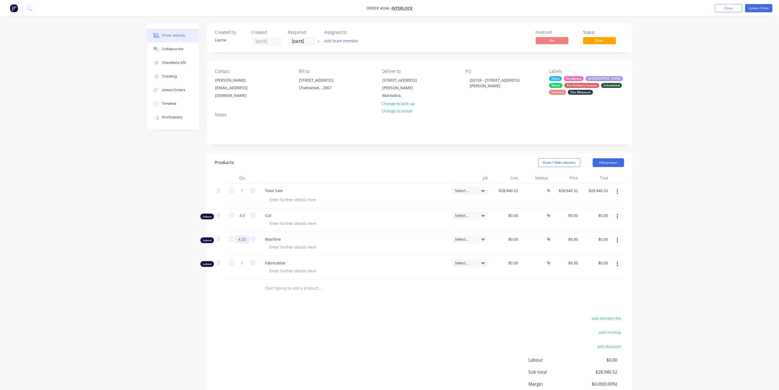
click at [238, 237] on input "4.25" at bounding box center [242, 239] width 14 height 8
click at [237, 259] on input "1" at bounding box center [242, 263] width 14 height 8
click at [237, 259] on input "16......." at bounding box center [242, 263] width 14 height 8
click at [494, 4] on button "Update Order" at bounding box center [758, 8] width 27 height 8
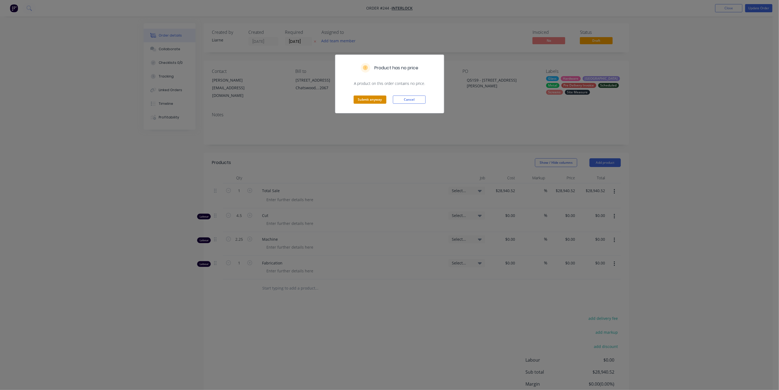
click at [371, 100] on button "Submit anyway" at bounding box center [370, 99] width 33 height 8
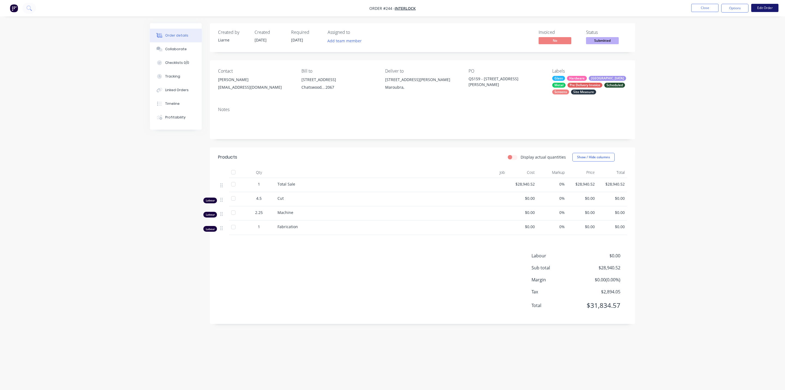
click at [494, 4] on button "Edit Order" at bounding box center [764, 8] width 27 height 8
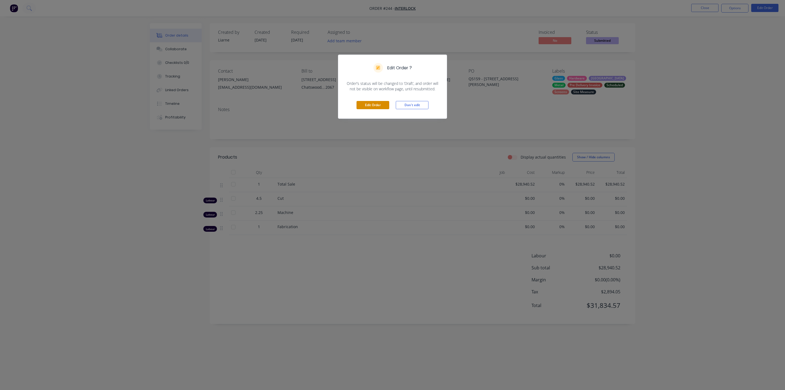
drag, startPoint x: 381, startPoint y: 105, endPoint x: 370, endPoint y: 111, distance: 12.9
click at [381, 106] on button "Edit Order" at bounding box center [373, 105] width 33 height 8
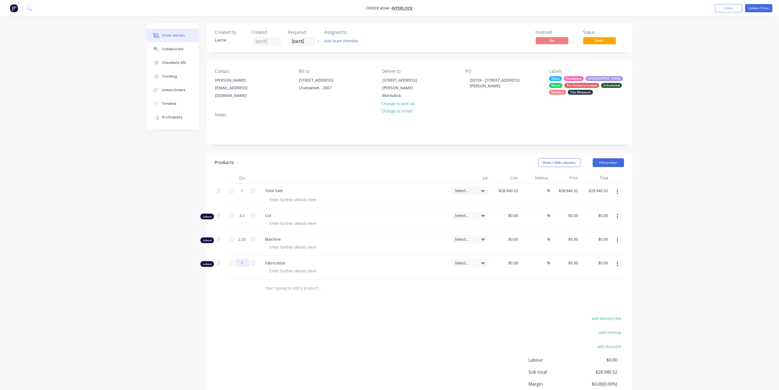
click at [244, 260] on input "1" at bounding box center [242, 263] width 14 height 8
click at [494, 8] on button "Update Order" at bounding box center [758, 8] width 27 height 8
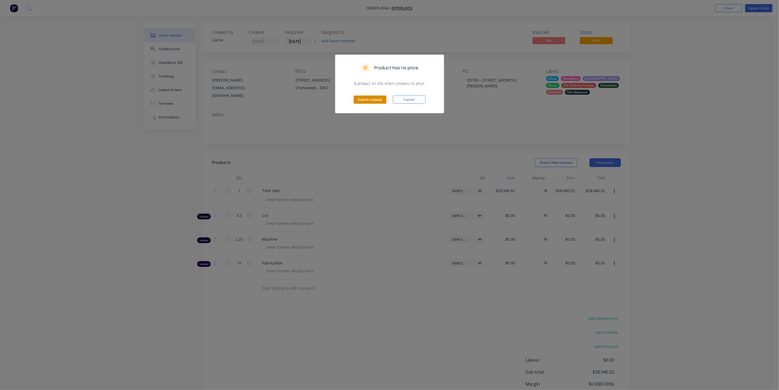
click at [372, 98] on button "Submit anyway" at bounding box center [370, 99] width 33 height 8
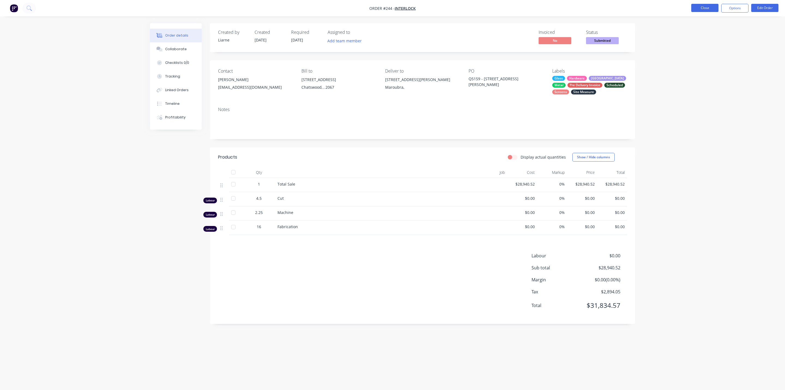
click at [494, 8] on button "Close" at bounding box center [704, 8] width 27 height 8
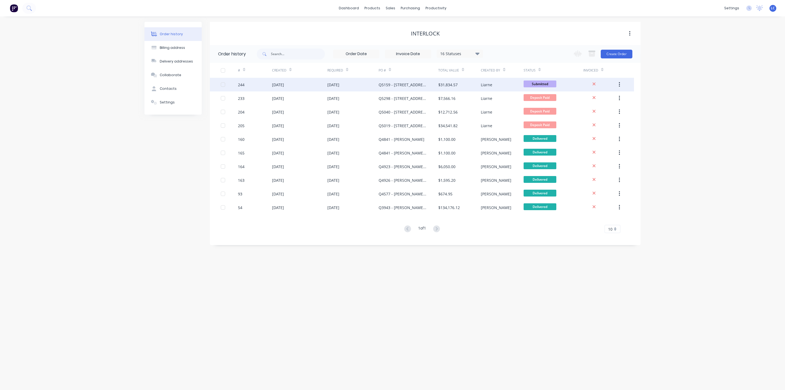
click at [264, 83] on div "244" at bounding box center [255, 85] width 34 height 14
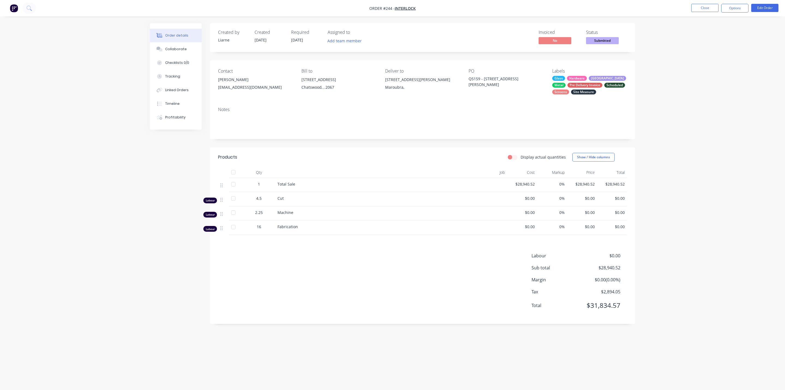
click at [494, 90] on div "Glass Hardware Louvre Metal Pre Delivery Invoice Scheduled Screens Site Measure" at bounding box center [589, 85] width 75 height 19
click at [494, 115] on div at bounding box center [561, 114] width 11 height 11
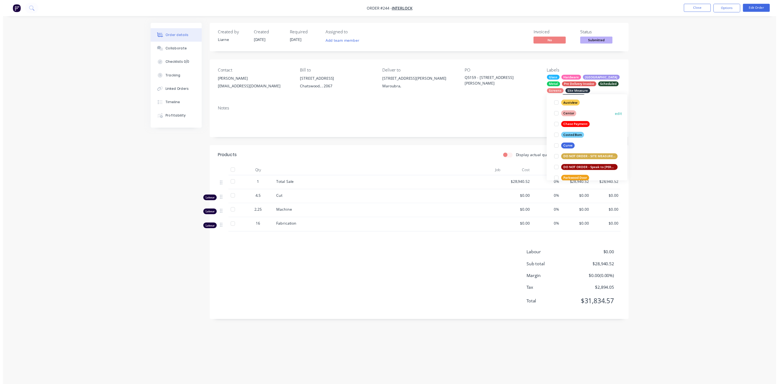
scroll to position [25, 0]
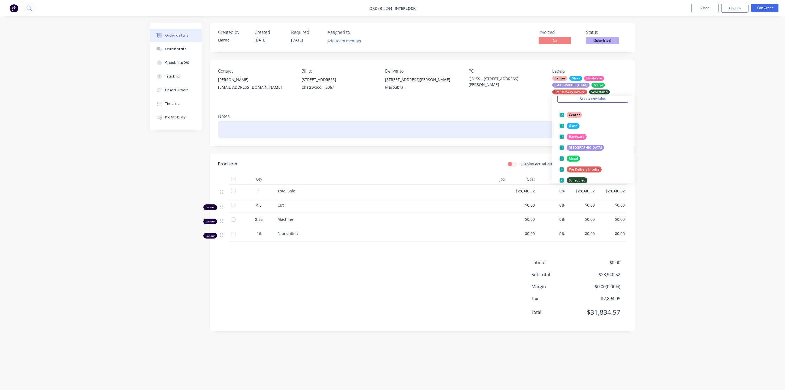
click at [461, 121] on div at bounding box center [422, 129] width 409 height 17
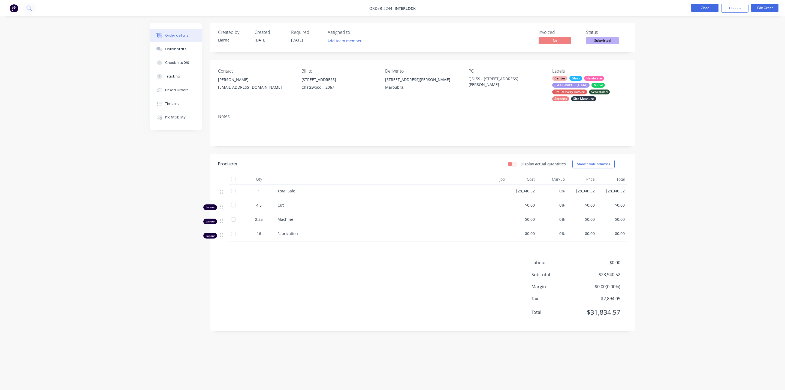
click at [494, 9] on button "Close" at bounding box center [704, 8] width 27 height 8
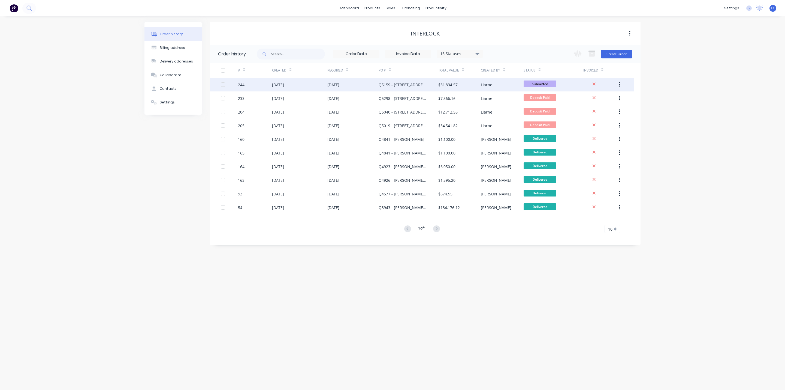
click at [326, 79] on div "[DATE]" at bounding box center [299, 85] width 55 height 14
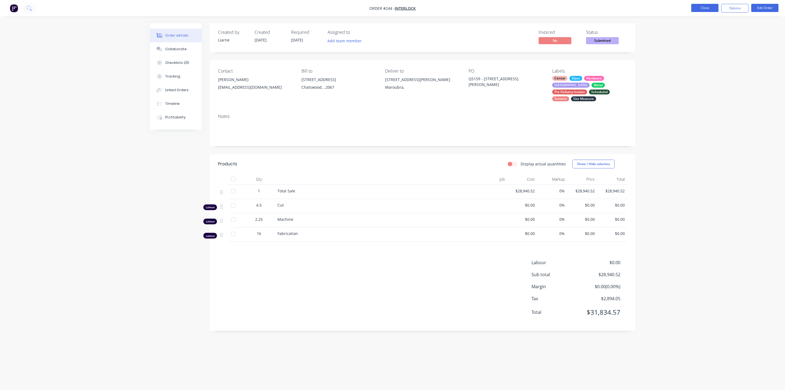
click at [494, 11] on button "Close" at bounding box center [704, 8] width 27 height 8
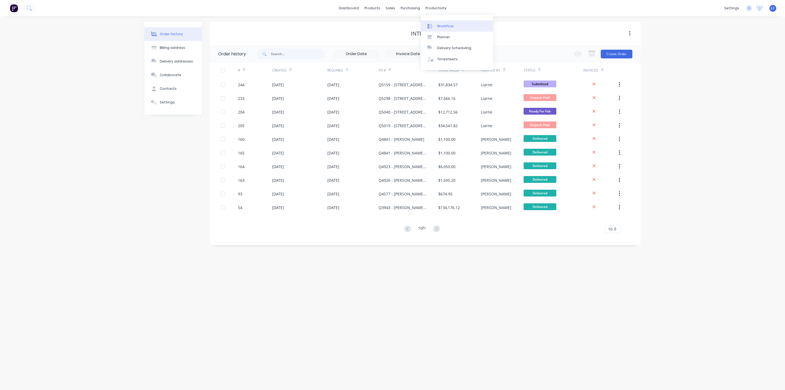
click at [440, 24] on div "Workflow" at bounding box center [445, 26] width 16 height 5
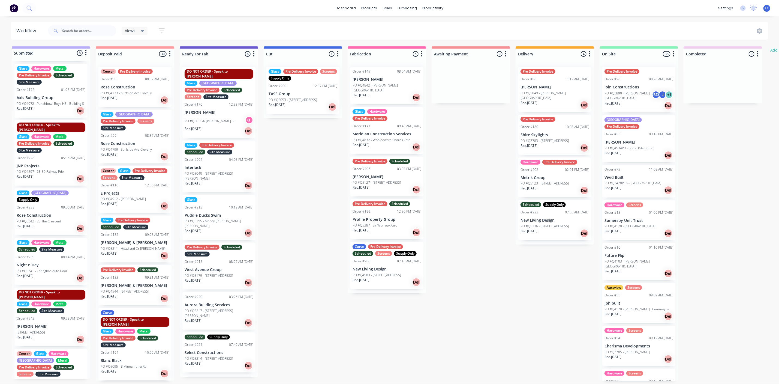
scroll to position [82, 0]
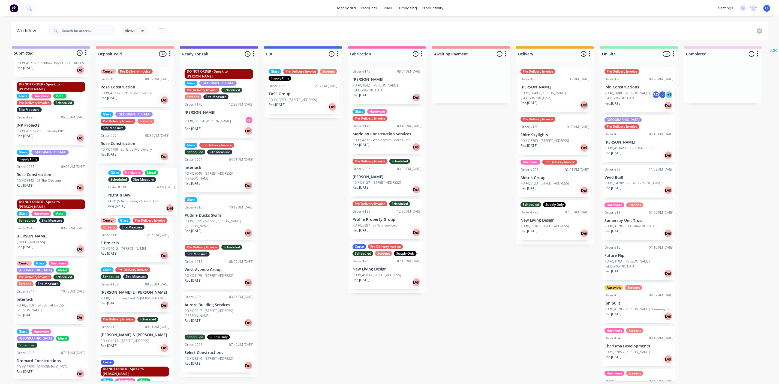
drag, startPoint x: 55, startPoint y: 203, endPoint x: 134, endPoint y: 191, distance: 80.0
click at [134, 191] on div "Submitted 8 Status colour #BAAFF7 hex #BAAFF7 Save Cancel Summaries Total order…" at bounding box center [450, 213] width 909 height 334
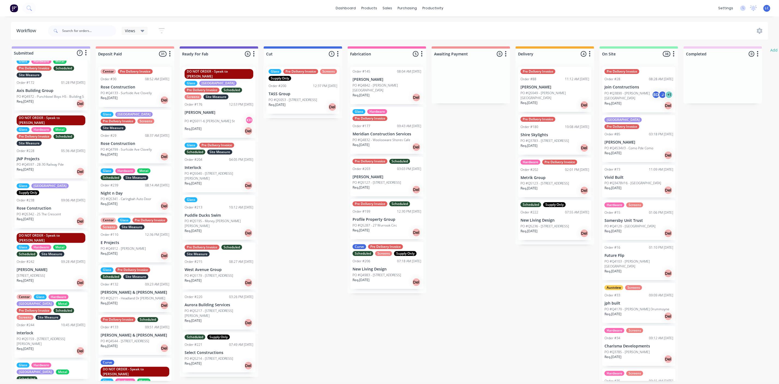
scroll to position [3, 0]
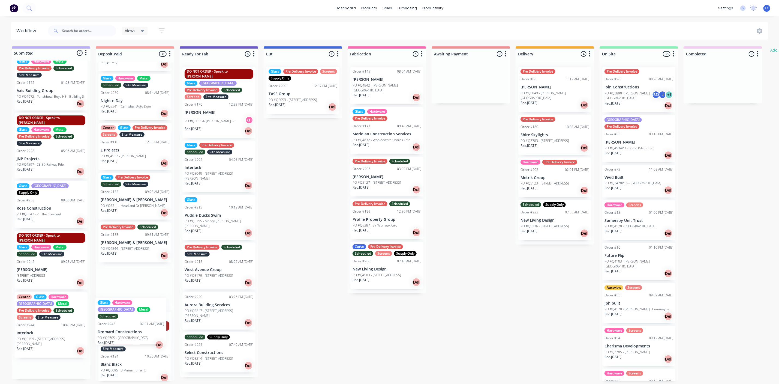
drag, startPoint x: 41, startPoint y: 361, endPoint x: 126, endPoint y: 328, distance: 91.3
click at [126, 328] on div "Submitted 7 Status colour #BAAFF7 hex #BAAFF7 Save Cancel Summaries Total order…" at bounding box center [450, 213] width 909 height 334
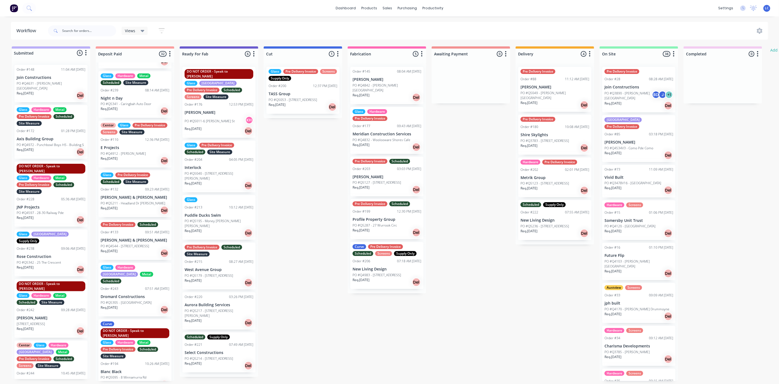
scroll to position [0, 0]
